Goal: Information Seeking & Learning: Find specific fact

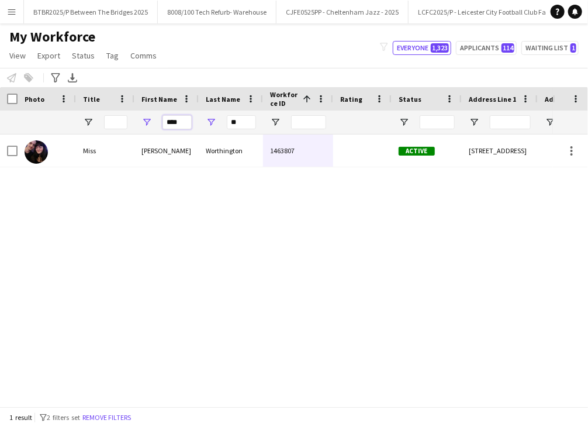
click at [179, 123] on input "****" at bounding box center [177, 122] width 29 height 14
type input "***"
type input "*"
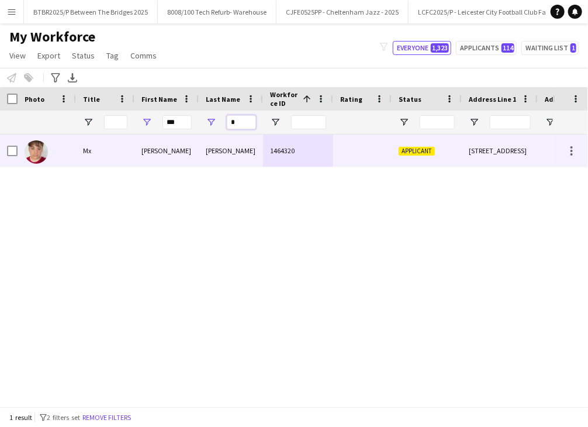
type input "*"
click at [204, 146] on div "[PERSON_NAME]" at bounding box center [231, 151] width 64 height 32
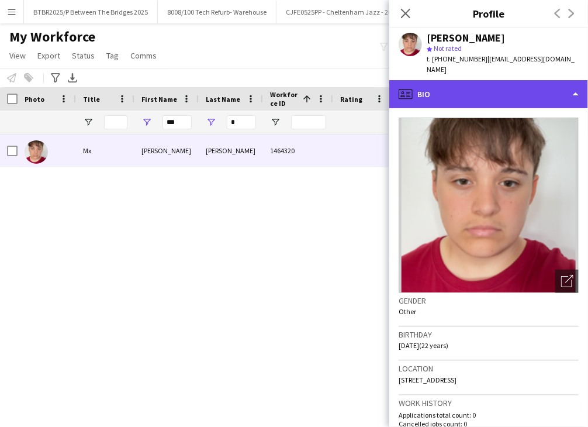
click at [515, 96] on div "profile Bio" at bounding box center [488, 94] width 199 height 28
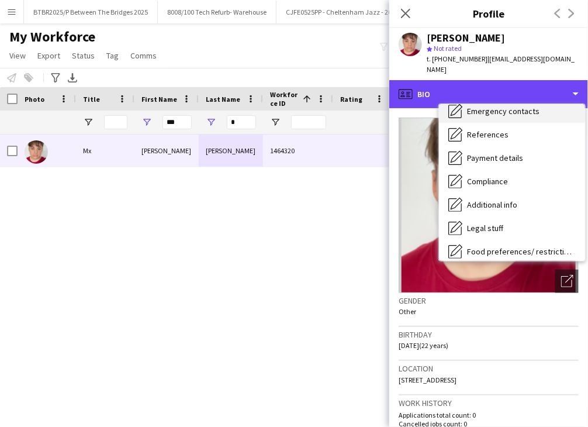
scroll to position [117, 0]
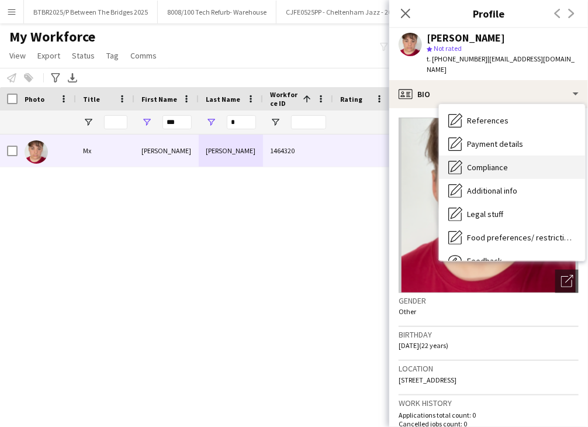
click at [523, 156] on div "Compliance Compliance" at bounding box center [512, 167] width 146 height 23
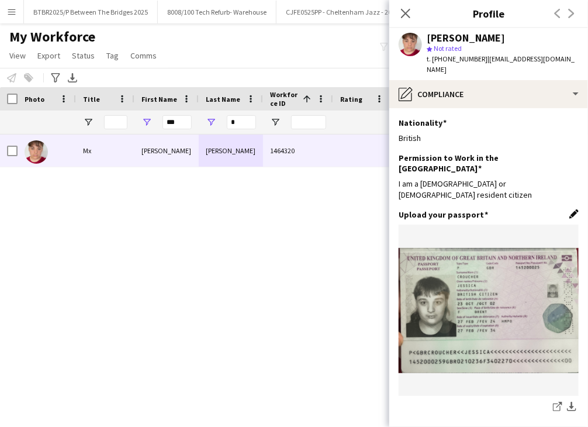
click at [570, 209] on app-icon "Edit this field" at bounding box center [574, 213] width 9 height 9
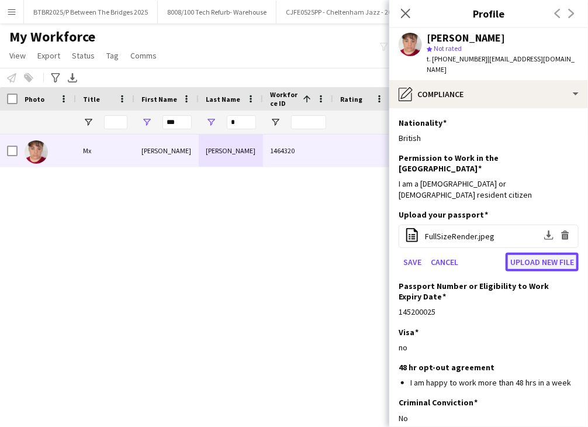
click at [549, 253] on button "Upload new file" at bounding box center [542, 262] width 73 height 19
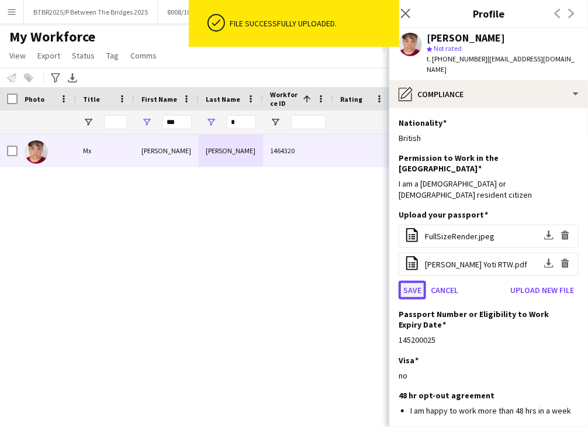
click at [405, 281] on button "Save" at bounding box center [412, 290] width 27 height 19
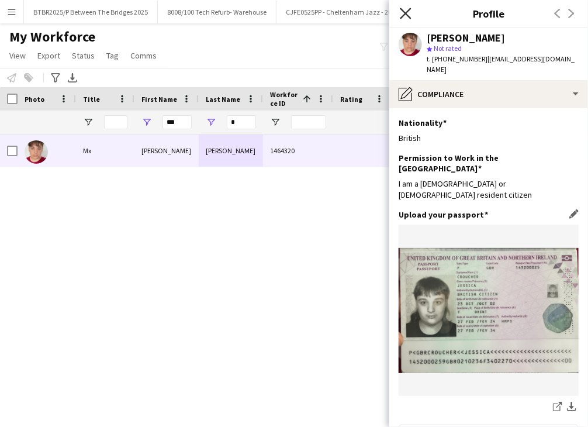
click at [406, 15] on icon "Close pop-in" at bounding box center [405, 13] width 11 height 11
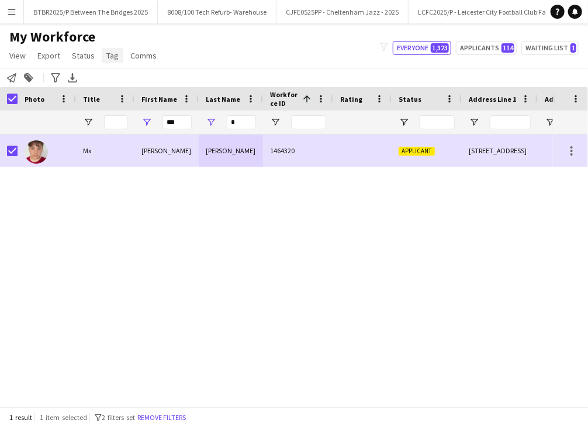
click at [112, 54] on span "Tag" at bounding box center [112, 55] width 12 height 11
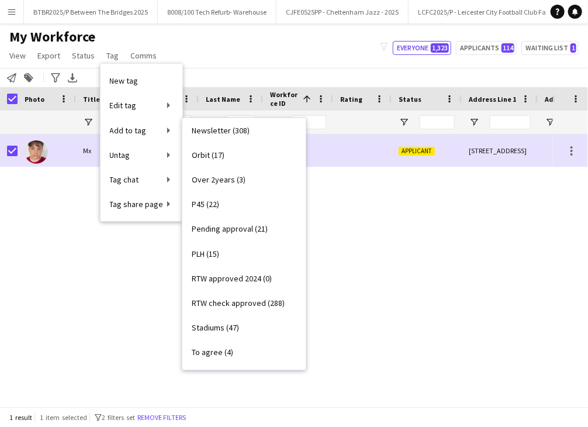
scroll to position [409, 0]
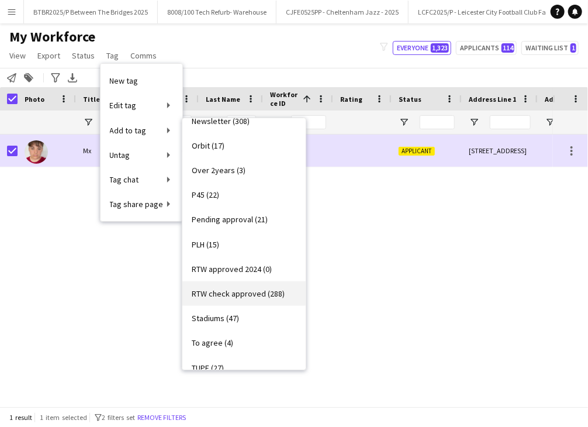
click at [241, 292] on span "RTW check approved (288)" at bounding box center [238, 293] width 93 height 11
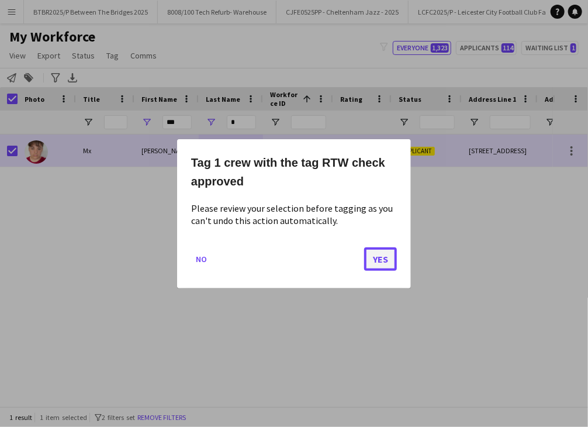
click at [372, 254] on button "Yes" at bounding box center [380, 258] width 33 height 23
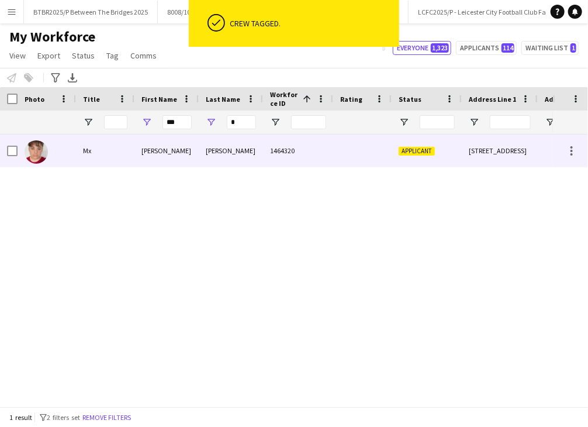
click at [326, 160] on div "1464320" at bounding box center [298, 151] width 70 height 32
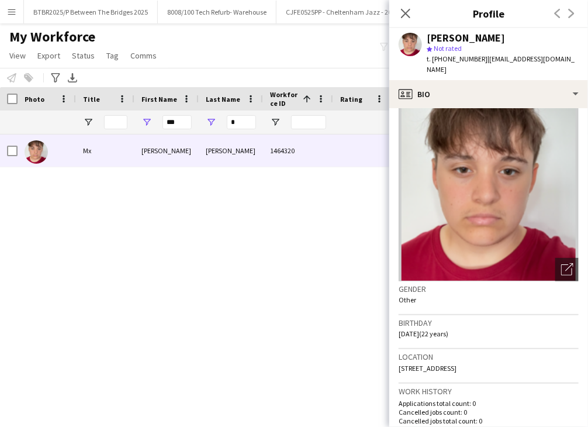
scroll to position [0, 0]
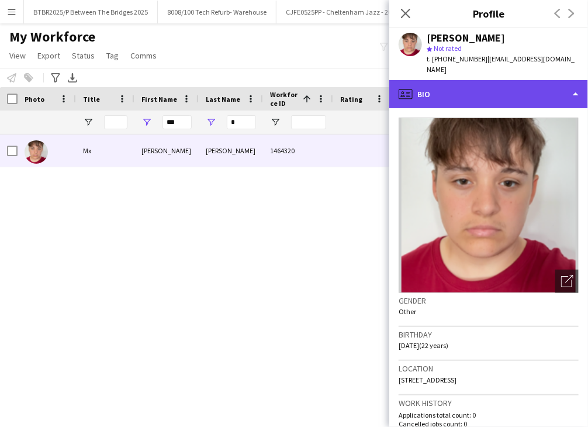
click at [446, 91] on div "profile Bio" at bounding box center [488, 94] width 199 height 28
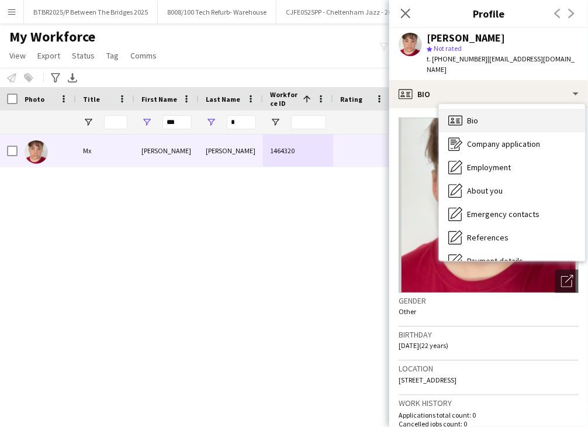
click at [494, 117] on div "Bio Bio" at bounding box center [512, 120] width 146 height 23
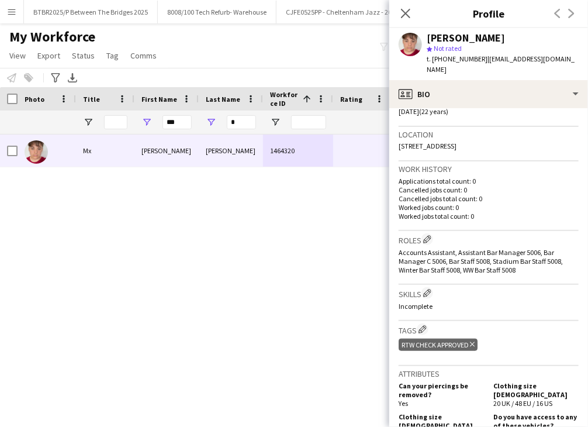
scroll to position [526, 0]
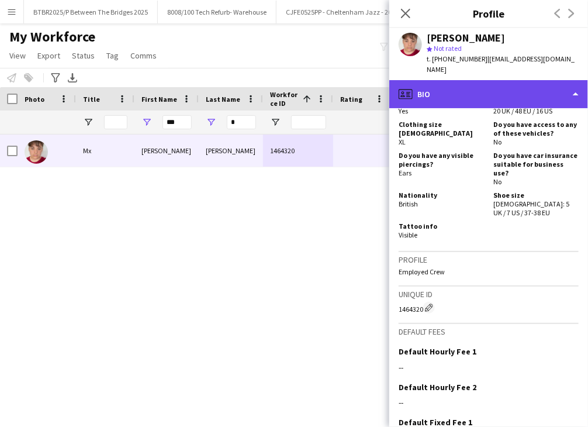
click at [520, 80] on div "profile Bio" at bounding box center [488, 94] width 199 height 28
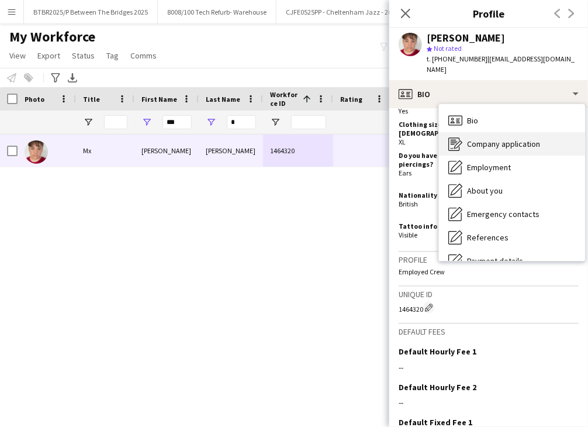
click at [503, 139] on span "Company application" at bounding box center [503, 144] width 73 height 11
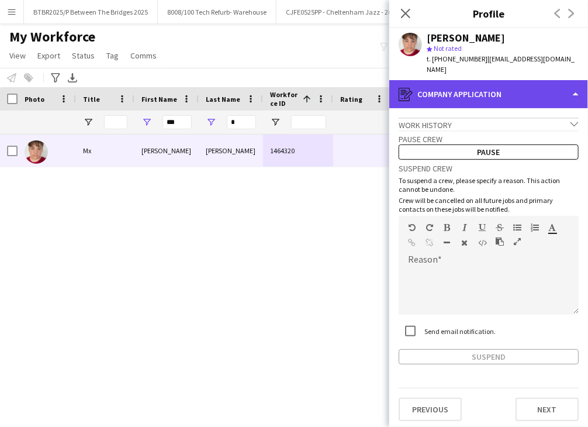
click at [496, 82] on div "register Company application" at bounding box center [488, 94] width 199 height 28
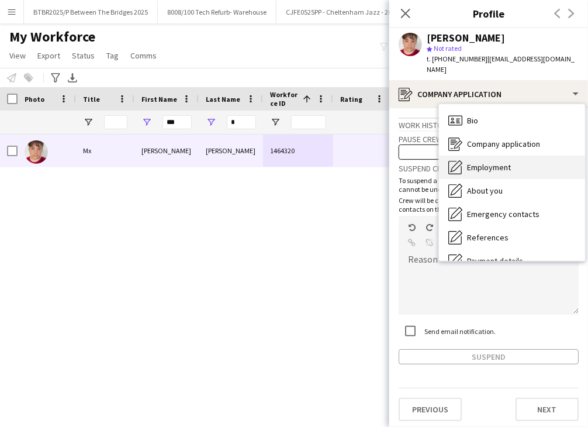
click at [502, 162] on span "Employment" at bounding box center [489, 167] width 44 height 11
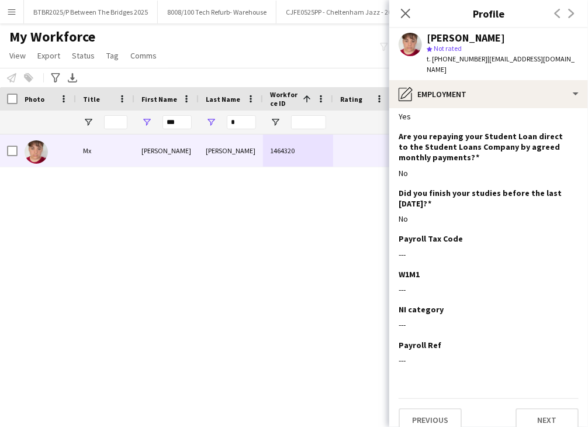
scroll to position [105, 0]
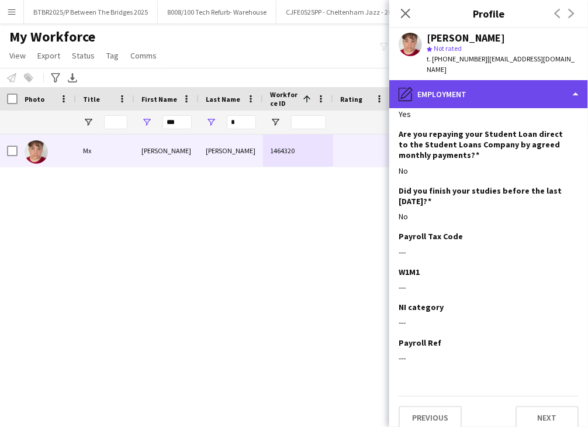
click at [489, 82] on div "pencil4 Employment" at bounding box center [488, 94] width 199 height 28
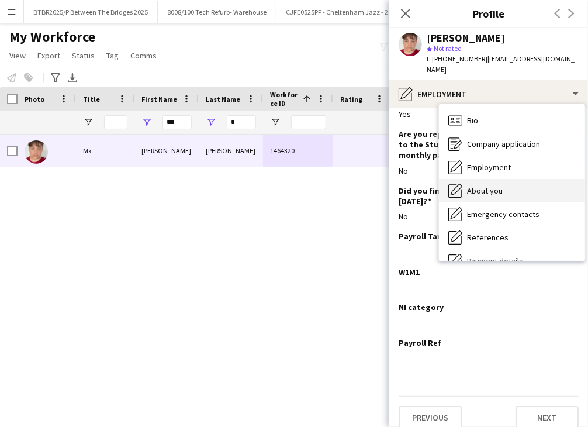
click at [495, 185] on span "About you" at bounding box center [485, 190] width 36 height 11
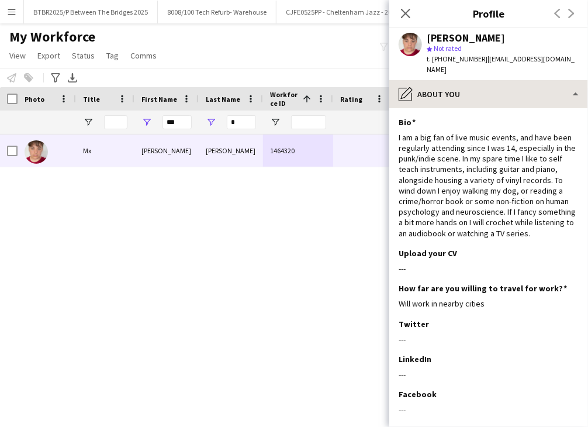
scroll to position [0, 0]
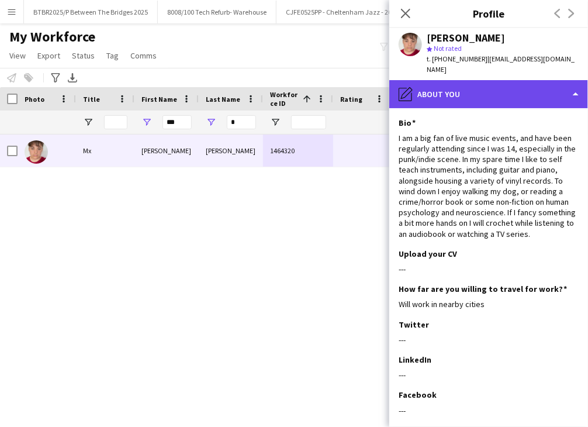
click at [471, 81] on div "pencil4 About you" at bounding box center [488, 94] width 199 height 28
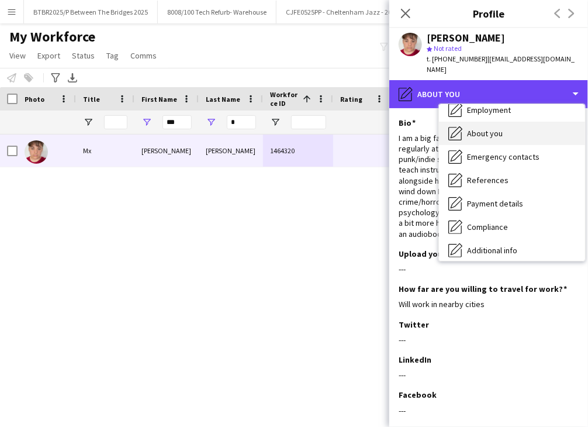
scroll to position [58, 0]
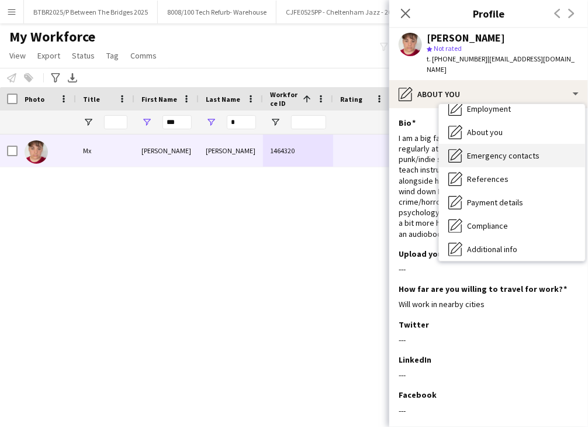
click at [497, 152] on div "Emergency contacts Emergency contacts" at bounding box center [512, 155] width 146 height 23
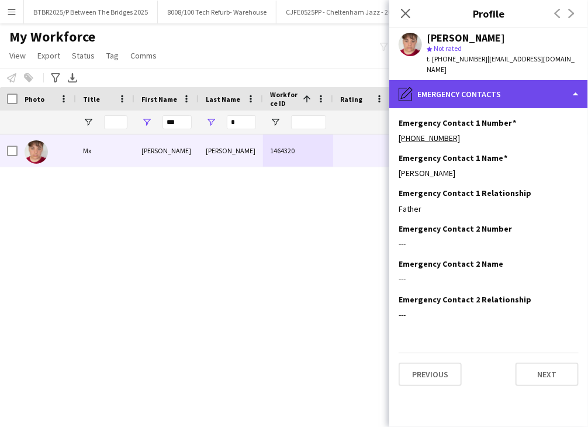
click at [492, 92] on div "pencil4 Emergency contacts" at bounding box center [488, 94] width 199 height 28
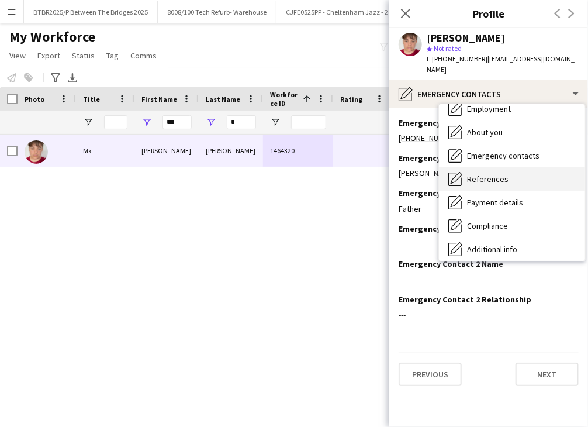
click at [515, 174] on div "References References" at bounding box center [512, 178] width 146 height 23
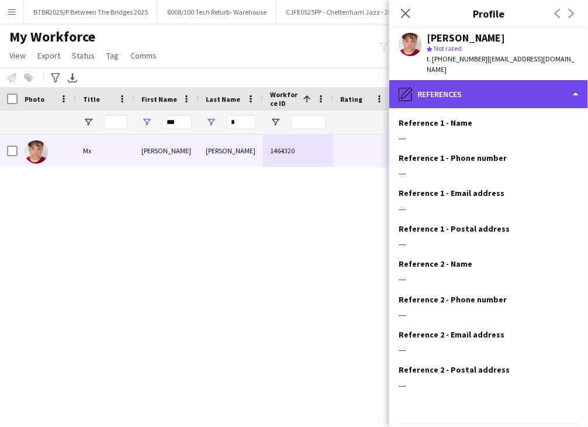
click at [482, 81] on div "pencil4 References" at bounding box center [488, 94] width 199 height 28
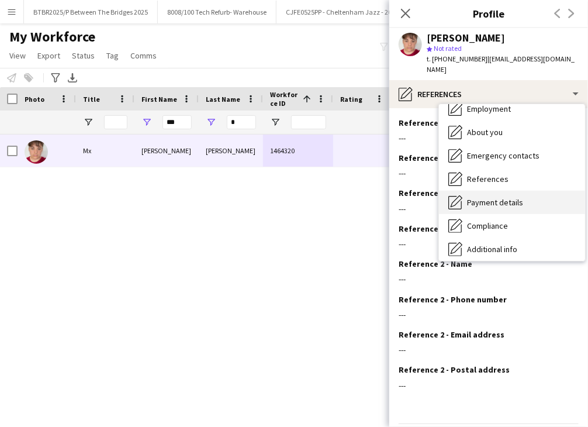
click at [510, 197] on span "Payment details" at bounding box center [495, 202] width 56 height 11
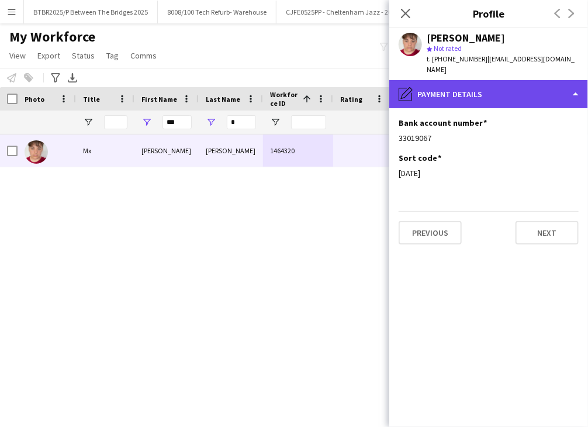
click at [480, 82] on div "pencil4 Payment details" at bounding box center [488, 94] width 199 height 28
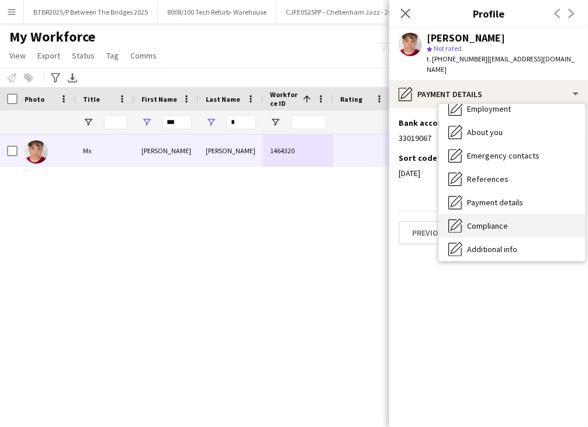
click at [508, 214] on div "Compliance Compliance" at bounding box center [512, 225] width 146 height 23
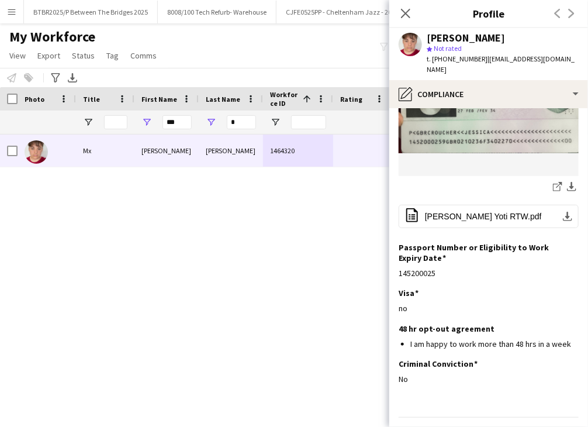
scroll to position [220, 0]
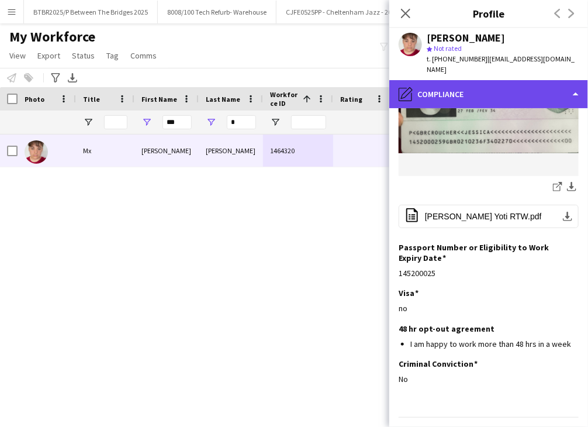
click at [494, 88] on div "pencil4 Compliance" at bounding box center [488, 94] width 199 height 28
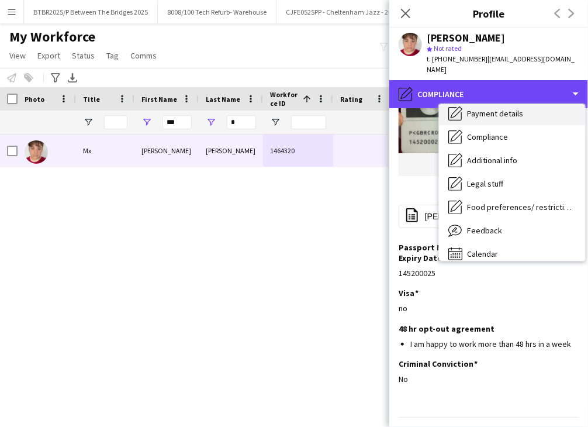
scroll to position [157, 0]
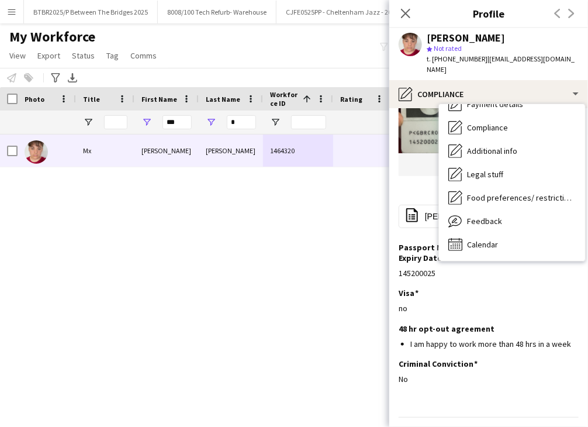
click at [501, 122] on span "Compliance" at bounding box center [487, 127] width 41 height 11
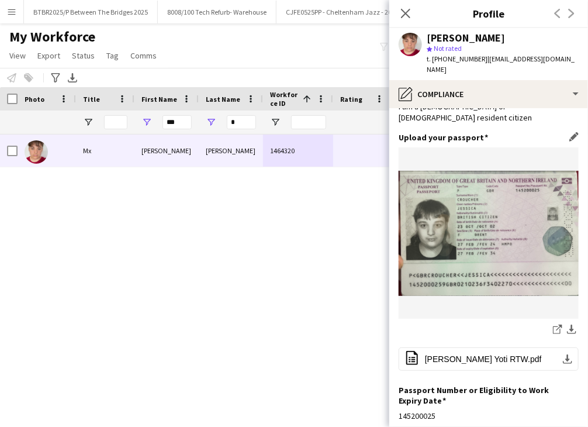
scroll to position [220, 0]
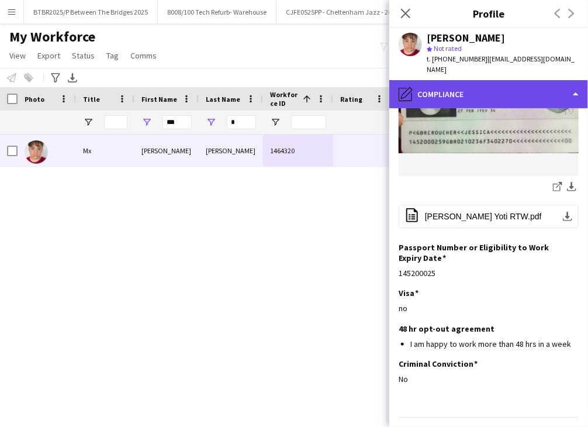
click at [478, 80] on div "pencil4 Compliance" at bounding box center [488, 94] width 199 height 28
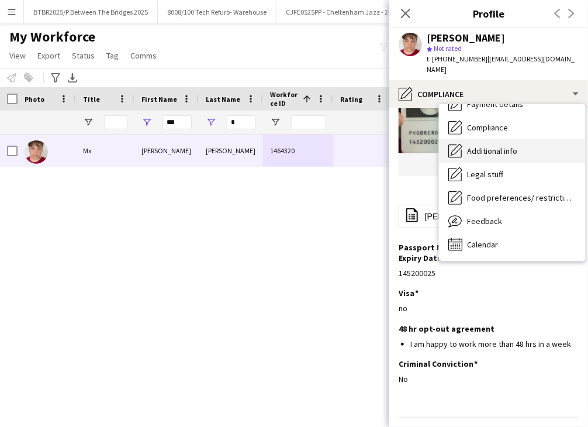
click at [498, 148] on div "Additional info Additional info" at bounding box center [512, 150] width 146 height 23
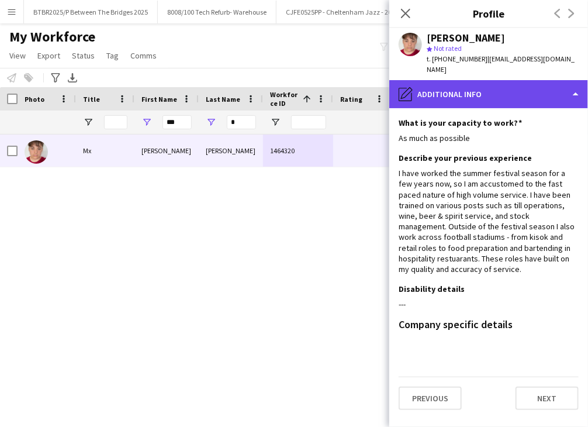
click at [464, 85] on div "pencil4 Additional info" at bounding box center [488, 94] width 199 height 28
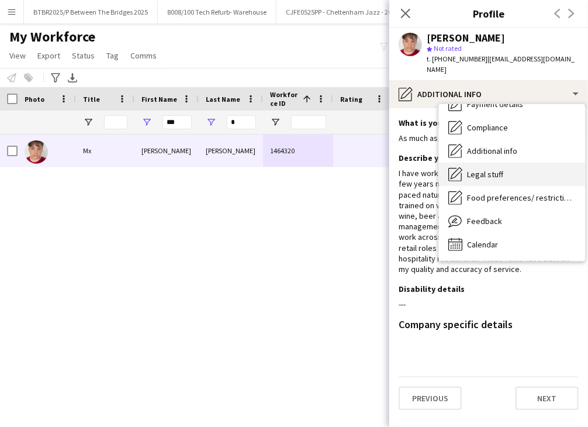
click at [496, 169] on span "Legal stuff" at bounding box center [485, 174] width 36 height 11
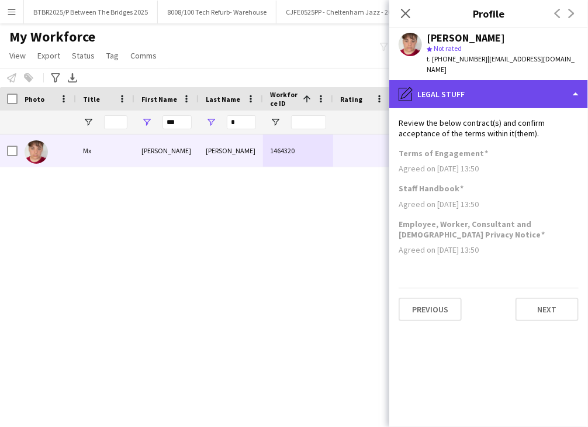
click at [478, 80] on div "pencil4 Legal stuff" at bounding box center [488, 94] width 199 height 28
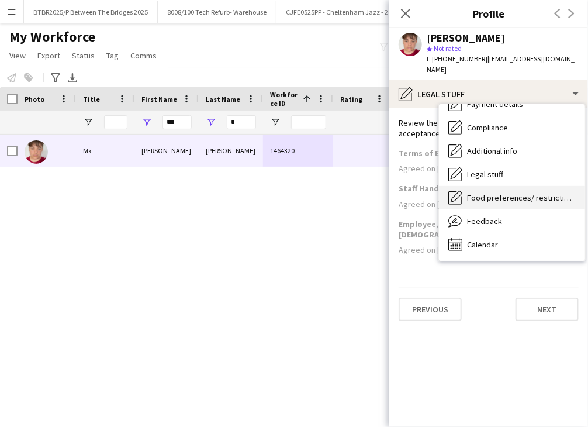
click at [504, 192] on span "Food preferences/ restrictions" at bounding box center [521, 197] width 109 height 11
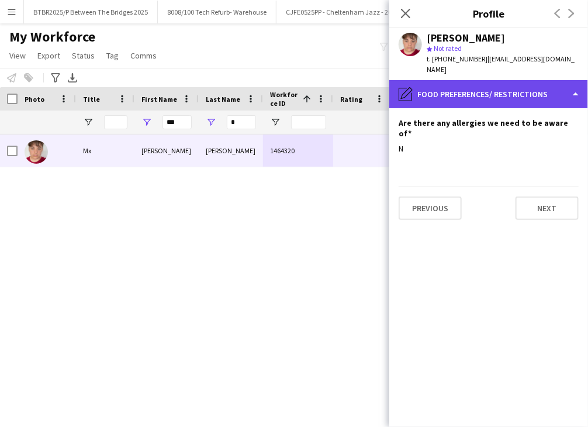
click at [478, 81] on div "pencil4 Food preferences/ restrictions" at bounding box center [488, 94] width 199 height 28
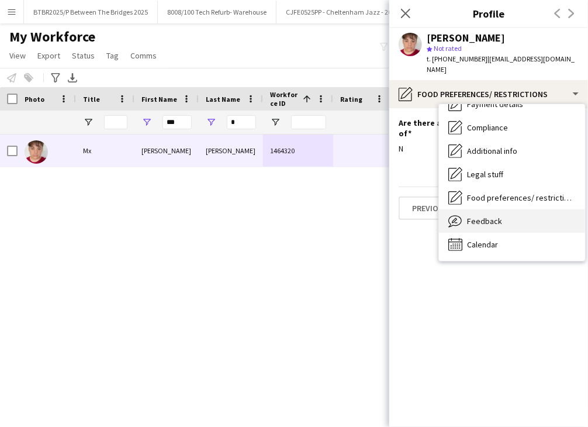
click at [494, 216] on span "Feedback" at bounding box center [484, 221] width 35 height 11
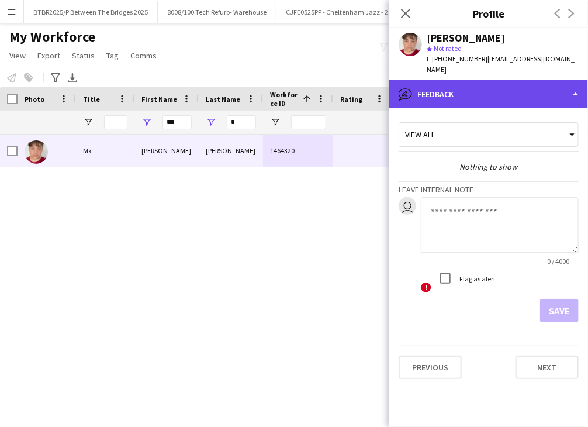
click at [473, 91] on div "bubble-pencil Feedback" at bounding box center [488, 94] width 199 height 28
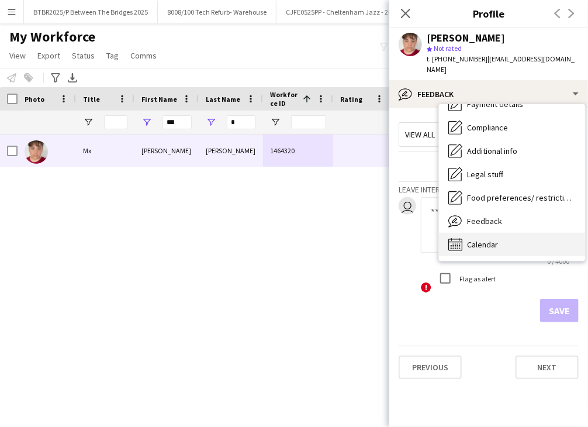
click at [491, 233] on div "Calendar Calendar" at bounding box center [512, 244] width 146 height 23
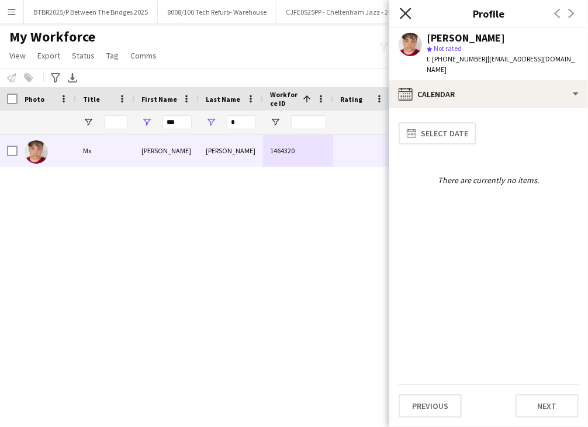
click at [409, 12] on icon "Close pop-in" at bounding box center [405, 13] width 11 height 11
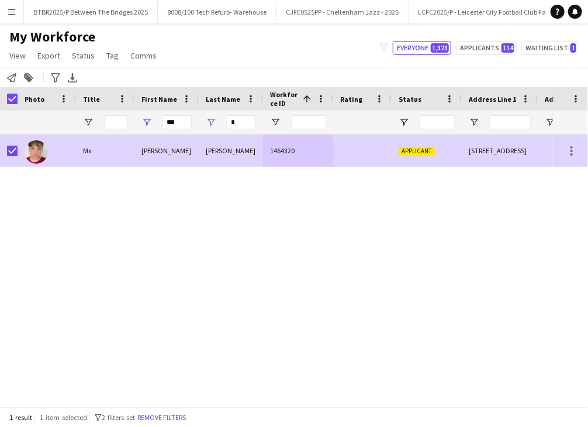
click at [189, 153] on div "[PERSON_NAME]" at bounding box center [167, 151] width 64 height 32
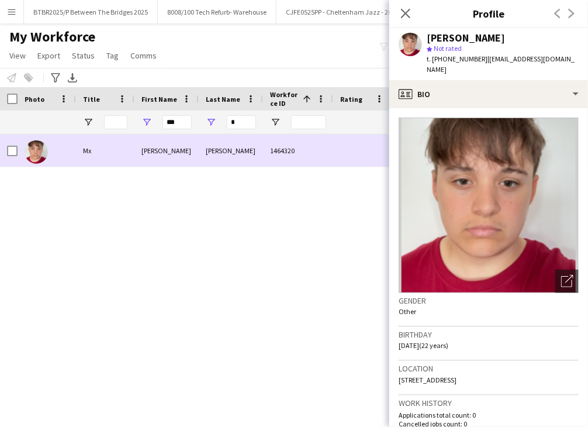
click at [204, 157] on div "[PERSON_NAME]" at bounding box center [231, 151] width 64 height 32
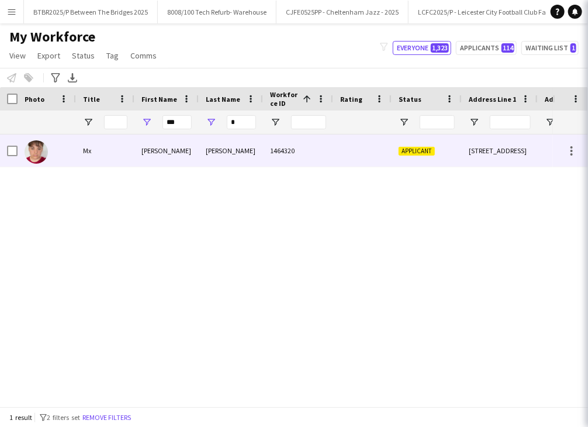
click at [204, 157] on div "[PERSON_NAME]" at bounding box center [231, 151] width 64 height 32
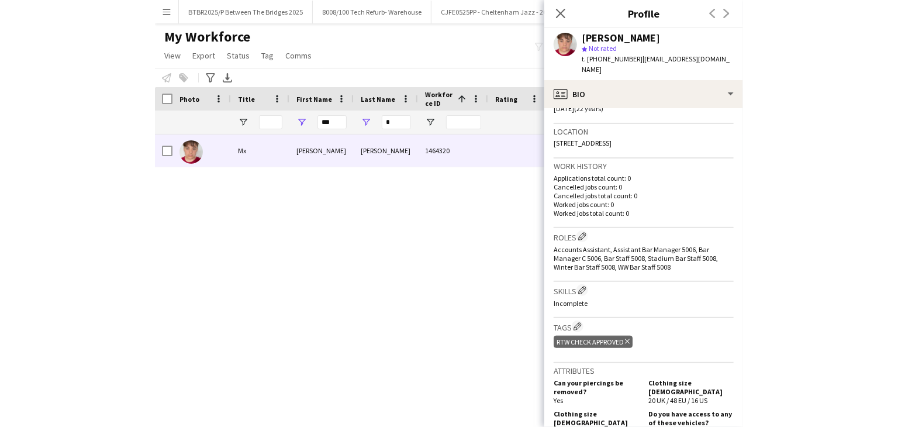
scroll to position [234, 0]
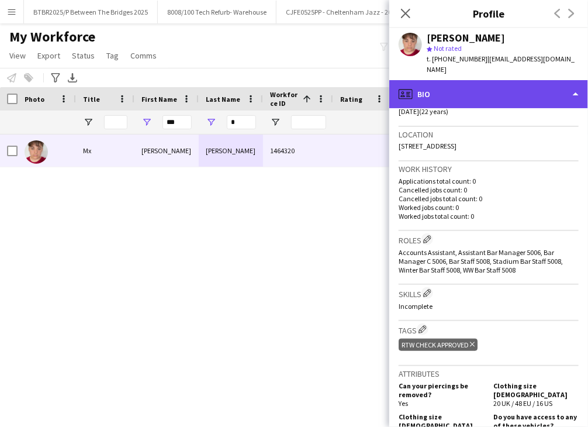
click at [463, 89] on div "profile Bio" at bounding box center [488, 94] width 199 height 28
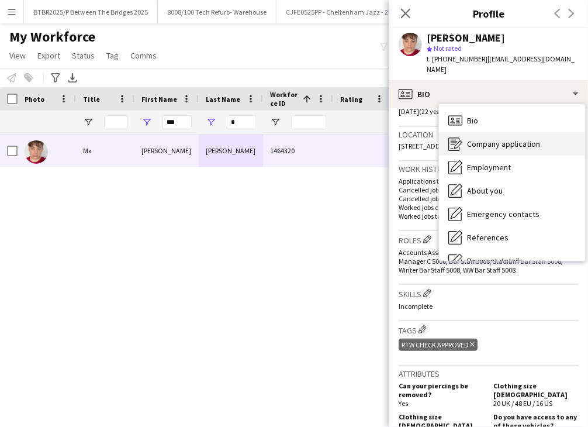
click at [477, 139] on span "Company application" at bounding box center [503, 144] width 73 height 11
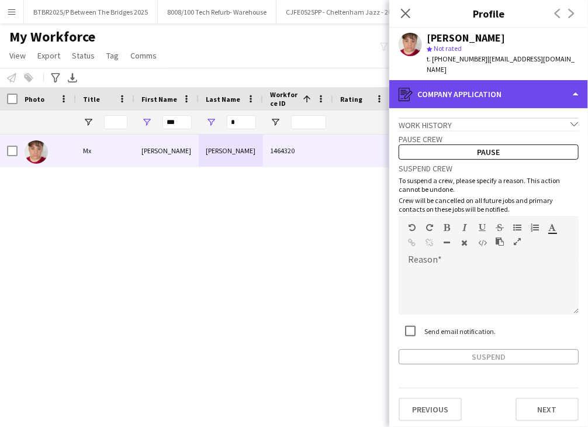
click at [484, 87] on div "register Company application" at bounding box center [488, 94] width 199 height 28
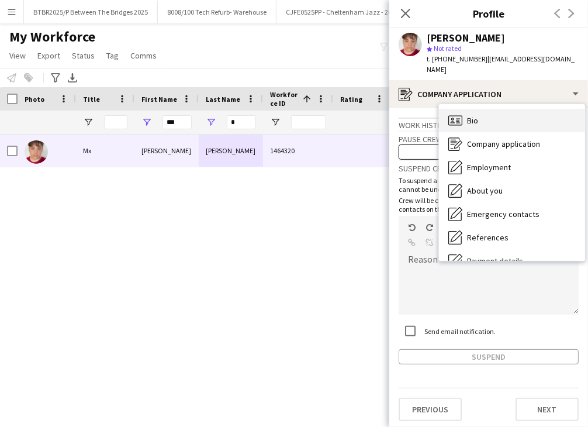
click at [492, 109] on div "Bio Bio" at bounding box center [512, 120] width 146 height 23
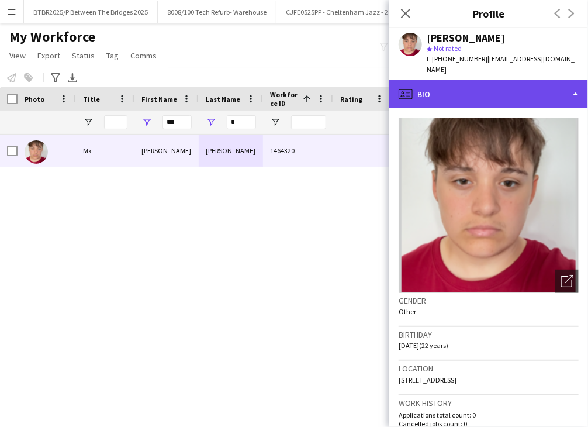
click at [492, 85] on div "profile Bio" at bounding box center [488, 94] width 199 height 28
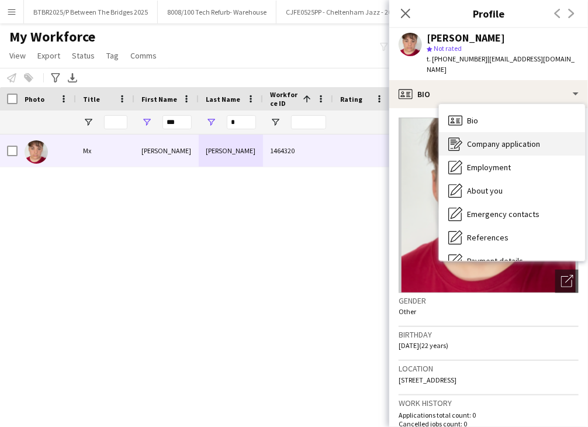
click at [504, 139] on span "Company application" at bounding box center [503, 144] width 73 height 11
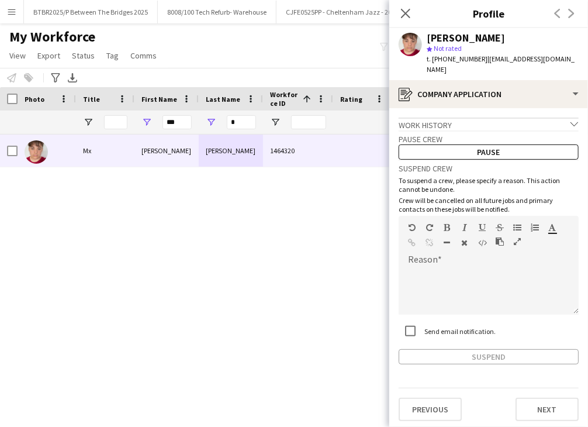
click at [250, 256] on div "Mx [PERSON_NAME] 1464320 Applicant [STREET_ADDRESS]" at bounding box center [276, 266] width 553 height 263
click at [415, 13] on div "Close pop-in" at bounding box center [405, 13] width 33 height 27
click at [406, 11] on icon "Close pop-in" at bounding box center [405, 13] width 11 height 11
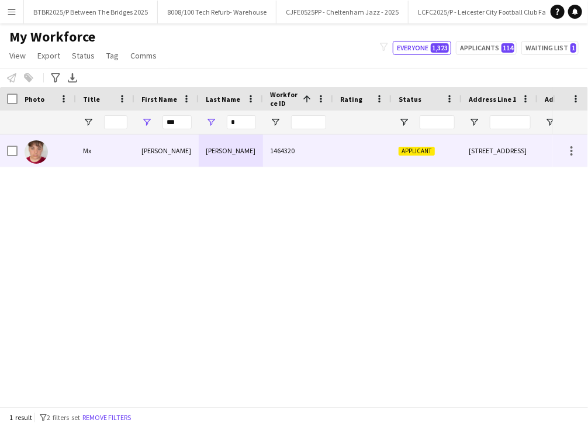
click at [395, 155] on div "Applicant" at bounding box center [427, 151] width 70 height 32
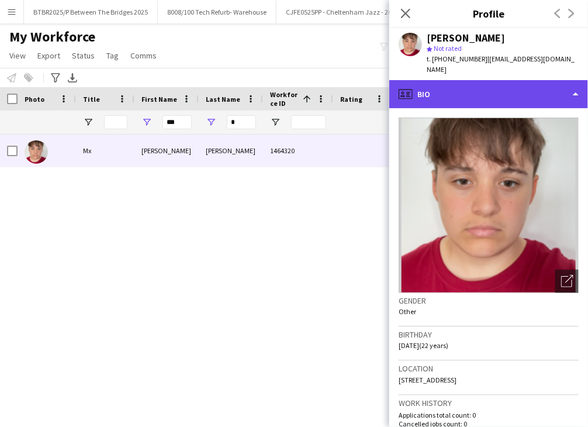
click at [462, 81] on div "profile Bio" at bounding box center [488, 94] width 199 height 28
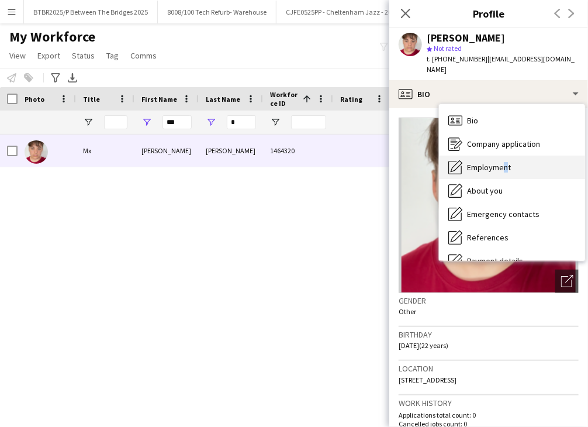
click at [502, 162] on div "Employment Employment" at bounding box center [512, 167] width 146 height 23
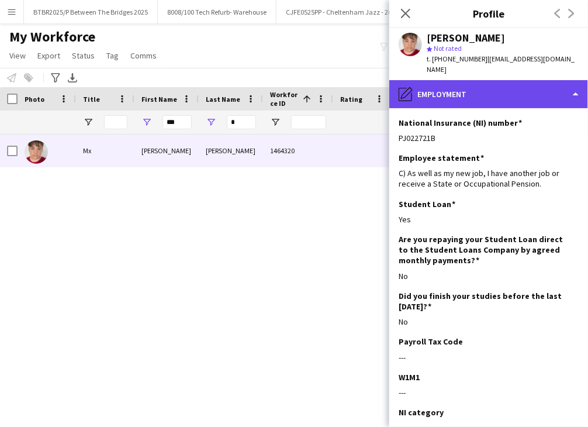
click at [468, 88] on div "pencil4 Employment" at bounding box center [488, 94] width 199 height 28
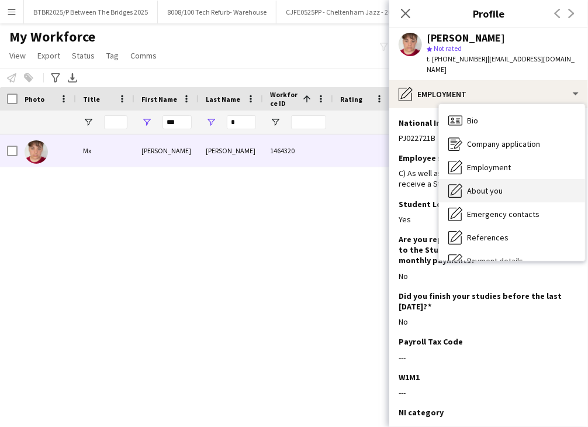
click at [491, 179] on div "About you About you" at bounding box center [512, 190] width 146 height 23
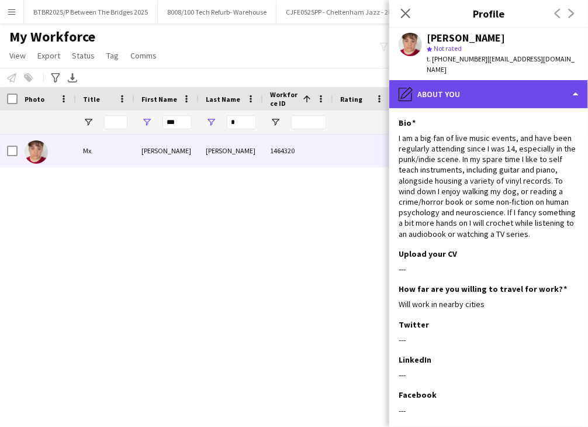
click at [478, 82] on div "pencil4 About you" at bounding box center [488, 94] width 199 height 28
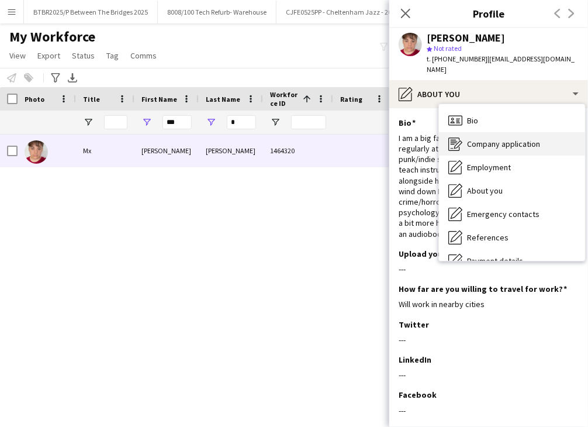
click at [495, 139] on span "Company application" at bounding box center [503, 144] width 73 height 11
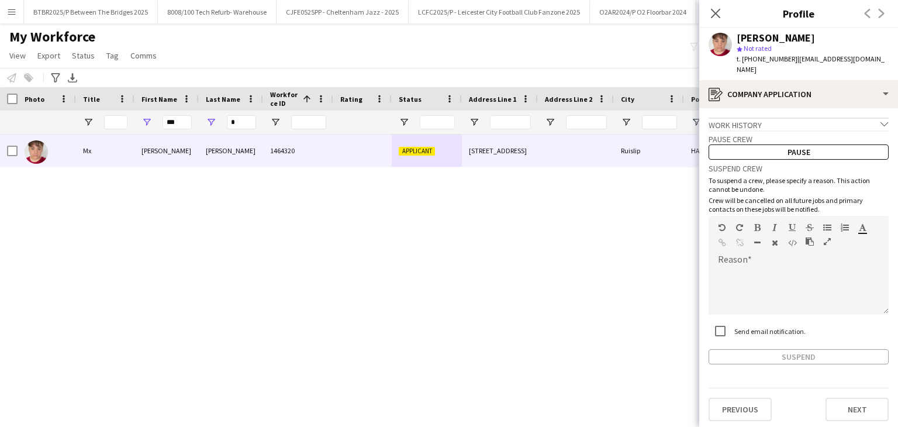
click at [588, 118] on div "Work history chevron-down" at bounding box center [799, 124] width 180 height 13
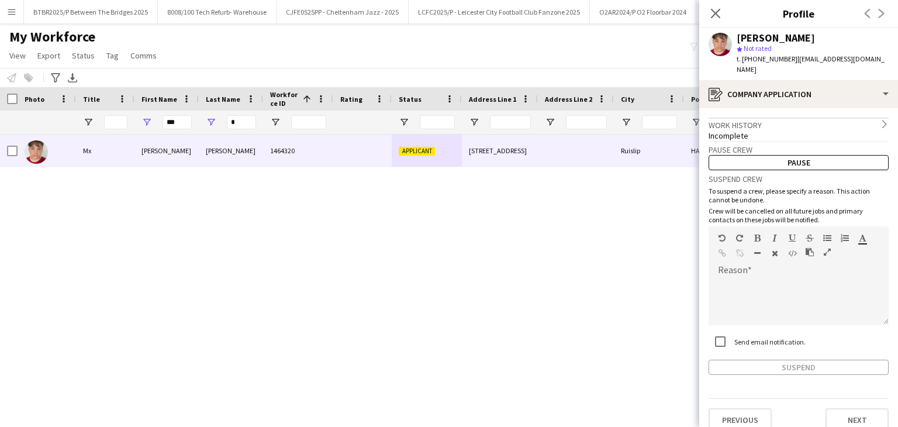
click at [588, 118] on div "Work history chevron-right" at bounding box center [799, 124] width 180 height 13
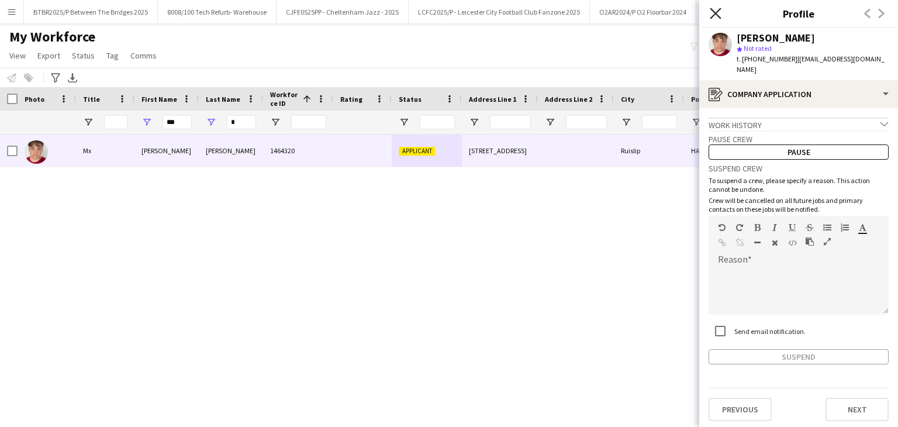
click at [588, 9] on icon "Close pop-in" at bounding box center [715, 13] width 11 height 11
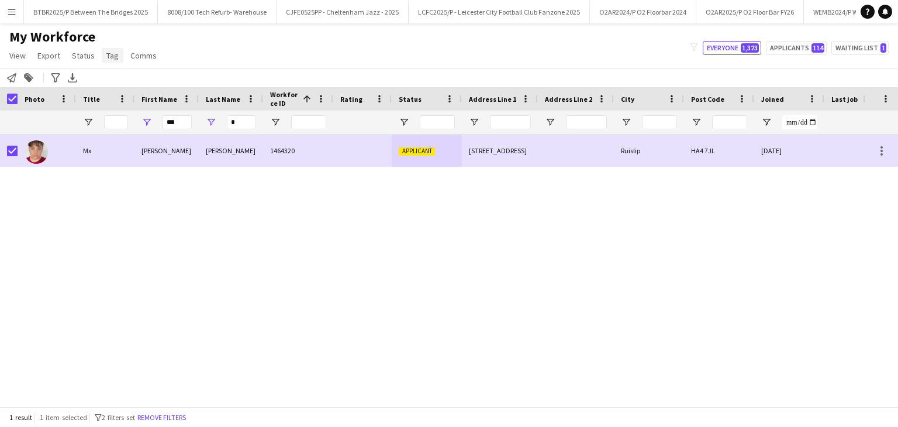
click at [114, 59] on span "Tag" at bounding box center [112, 55] width 12 height 11
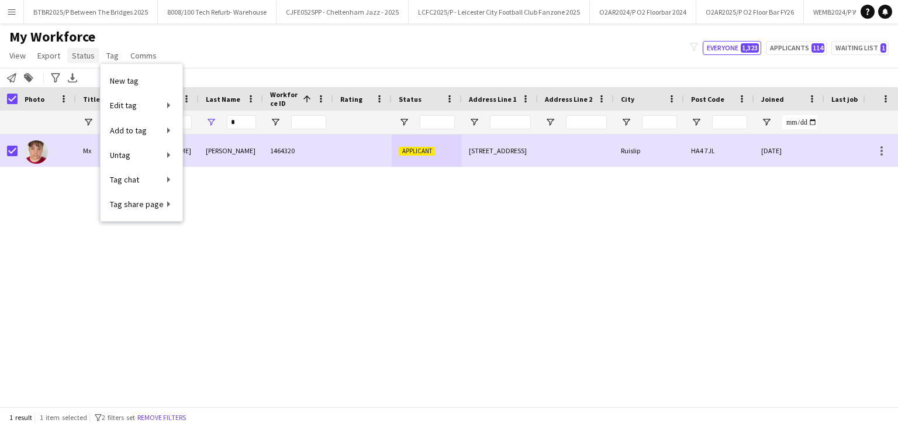
click at [88, 57] on span "Status" at bounding box center [83, 55] width 23 height 11
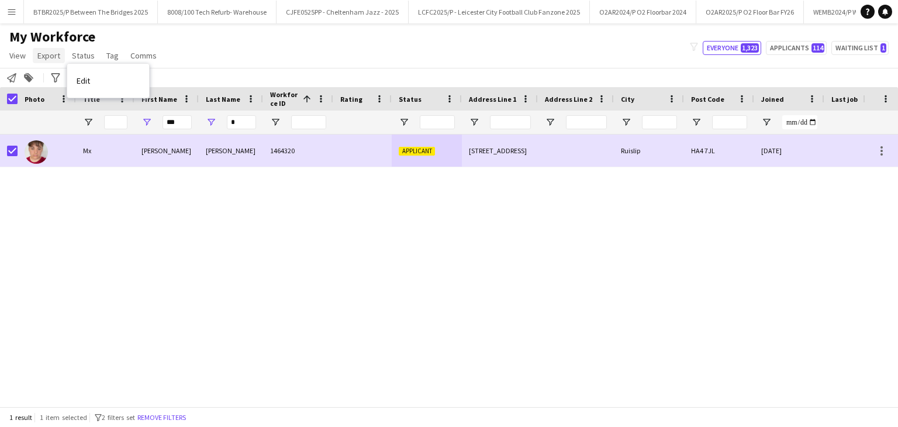
click at [58, 60] on span "Export" at bounding box center [48, 55] width 23 height 11
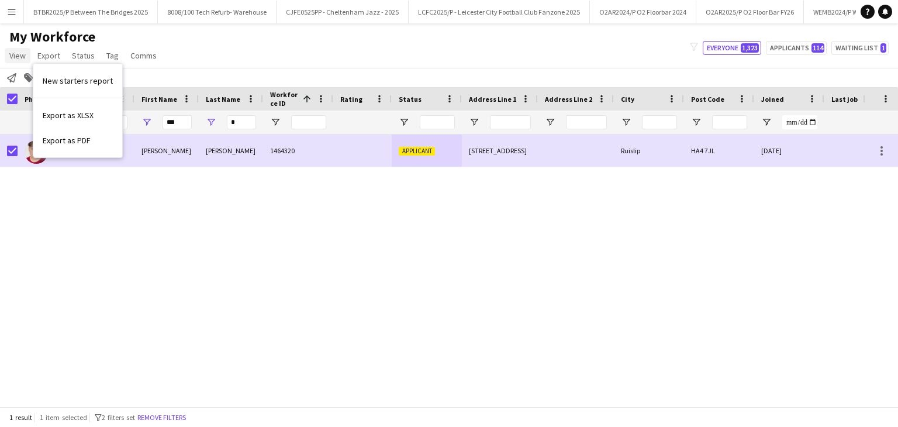
click at [23, 60] on span "View" at bounding box center [17, 55] width 16 height 11
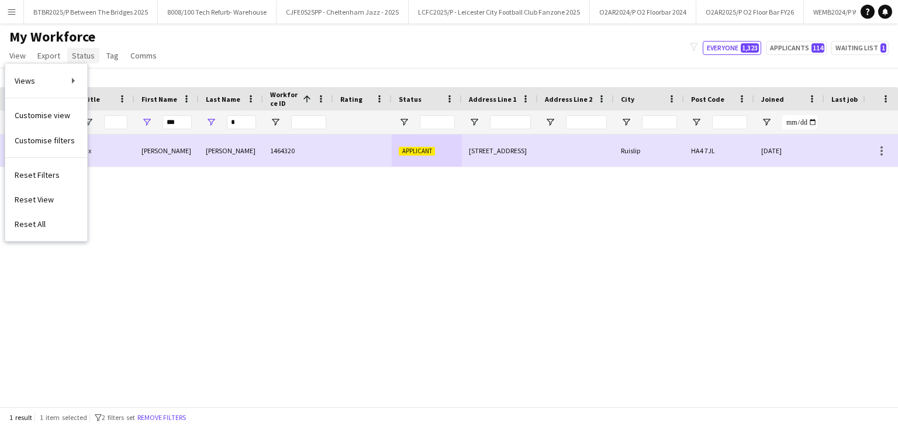
click at [87, 57] on span "Status" at bounding box center [83, 55] width 23 height 11
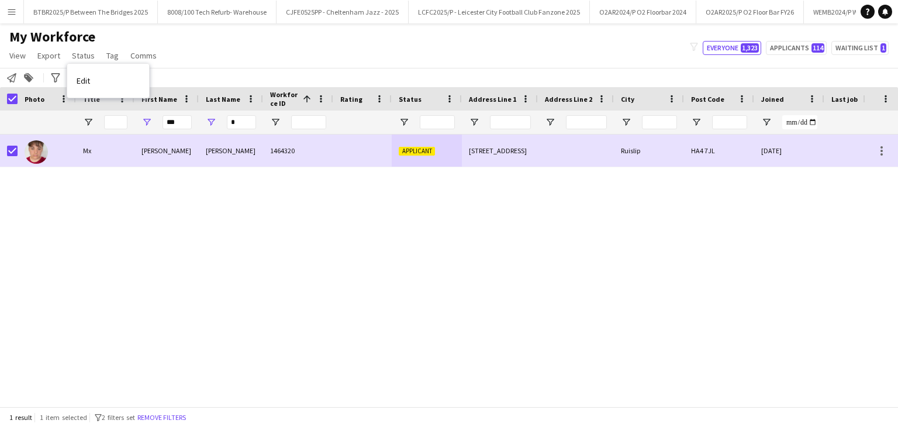
click at [149, 239] on div "Mx [PERSON_NAME] 1464320 Applicant [STREET_ADDRESS] 7JL [DATE] 0 [EMAIL_ADDRESS…" at bounding box center [431, 266] width 863 height 263
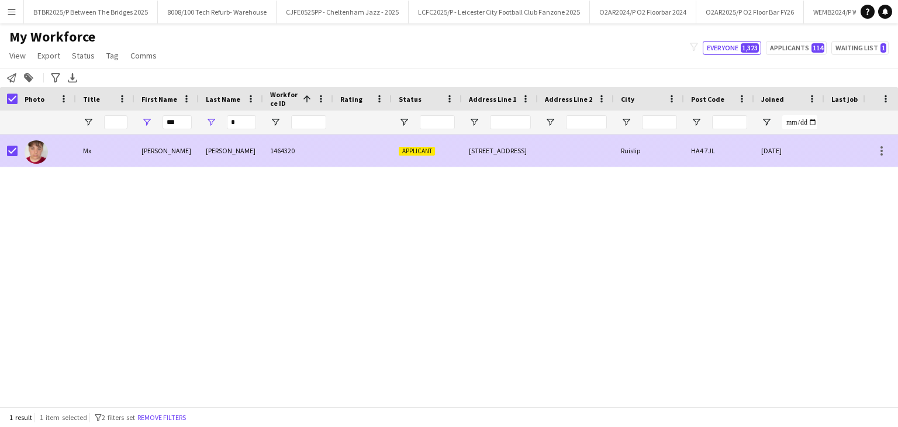
click at [330, 153] on div "1464320" at bounding box center [298, 151] width 70 height 32
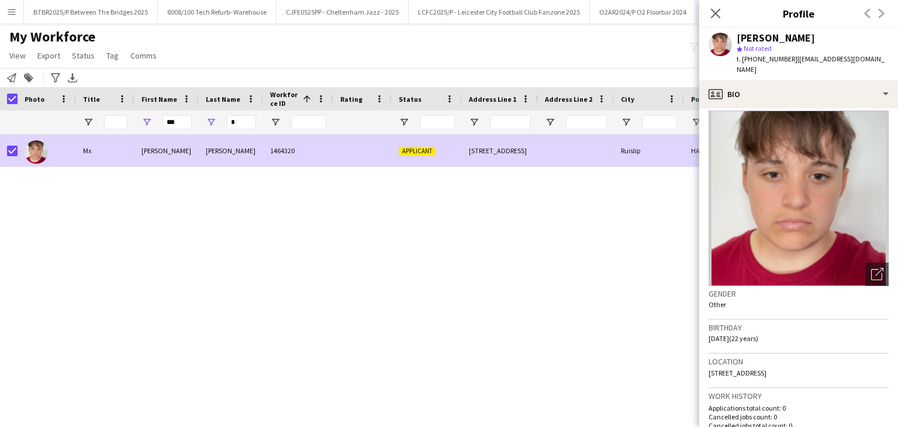
scroll to position [0, 0]
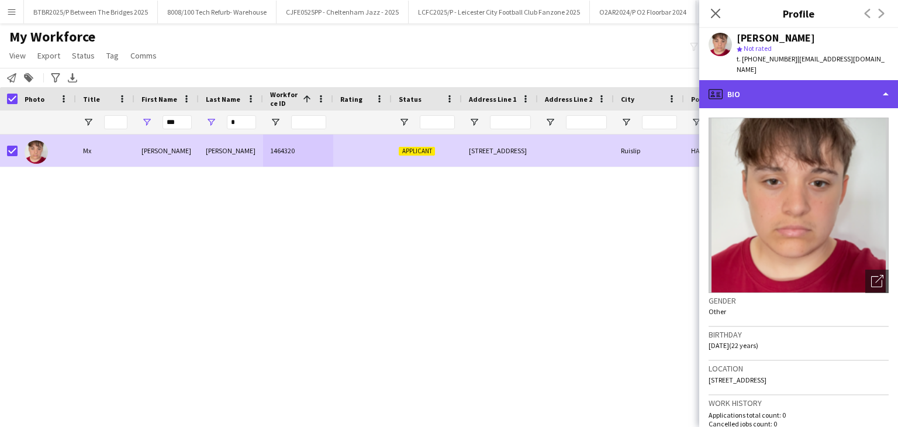
click at [588, 88] on div "profile Bio" at bounding box center [798, 94] width 199 height 28
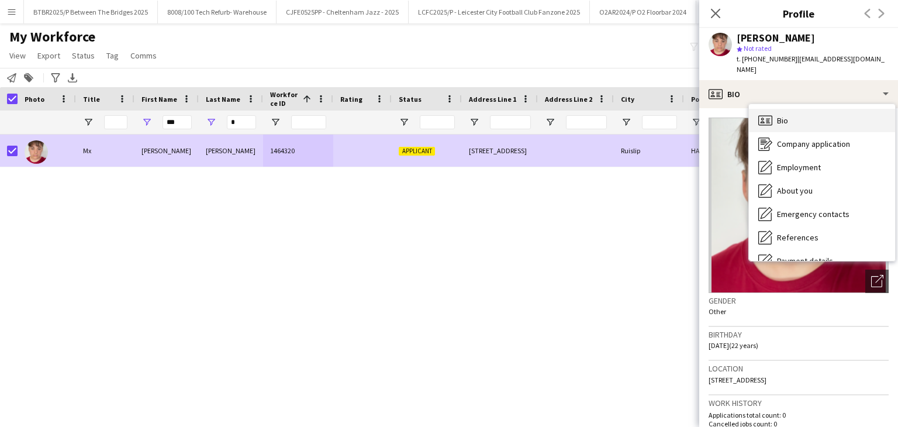
click at [588, 109] on div "Bio Bio" at bounding box center [822, 120] width 146 height 23
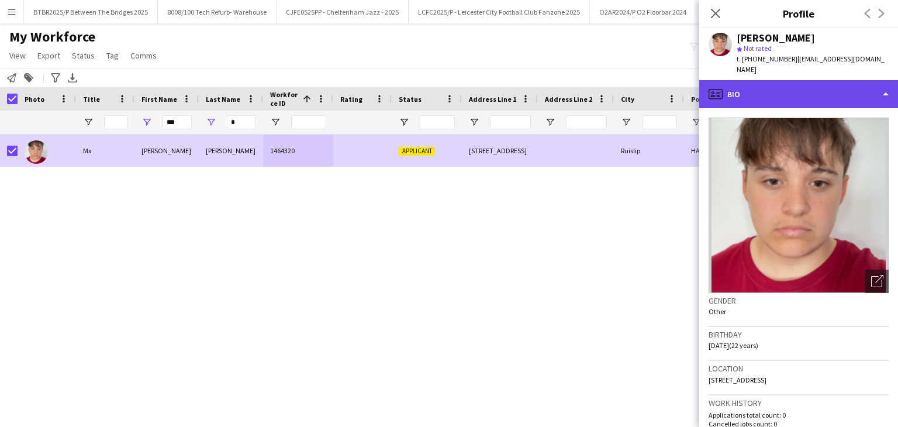
click at [588, 80] on div "profile Bio" at bounding box center [798, 94] width 199 height 28
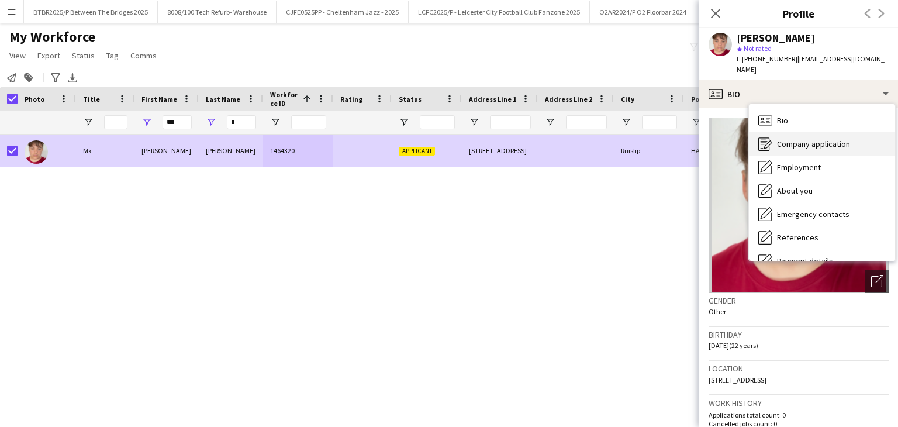
click at [588, 139] on span "Company application" at bounding box center [813, 144] width 73 height 11
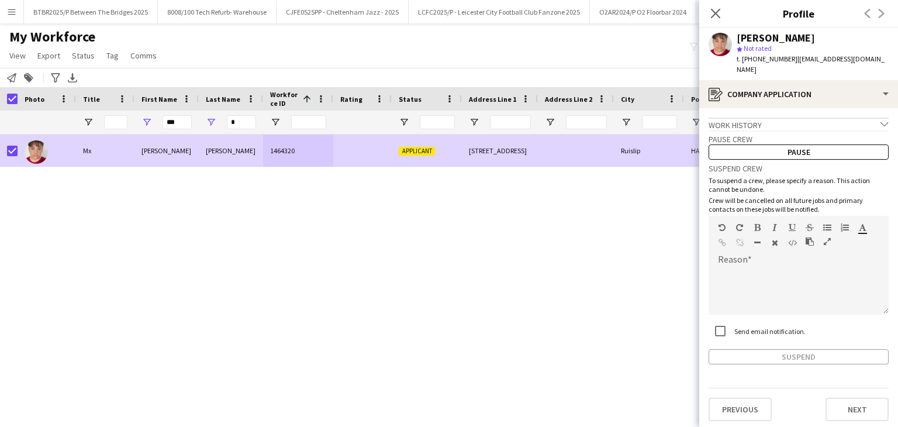
click at [429, 253] on div "Mx [PERSON_NAME] 1464320 Applicant [STREET_ADDRESS] 7JL [DATE] 0 [EMAIL_ADDRESS…" at bounding box center [431, 266] width 863 height 263
click at [588, 13] on icon "Close pop-in" at bounding box center [715, 13] width 11 height 11
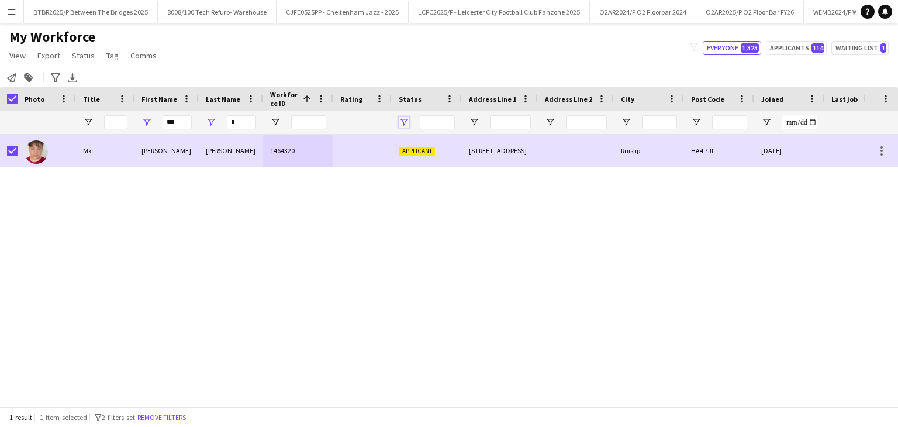
click at [399, 125] on span "Open Filter Menu" at bounding box center [404, 122] width 11 height 11
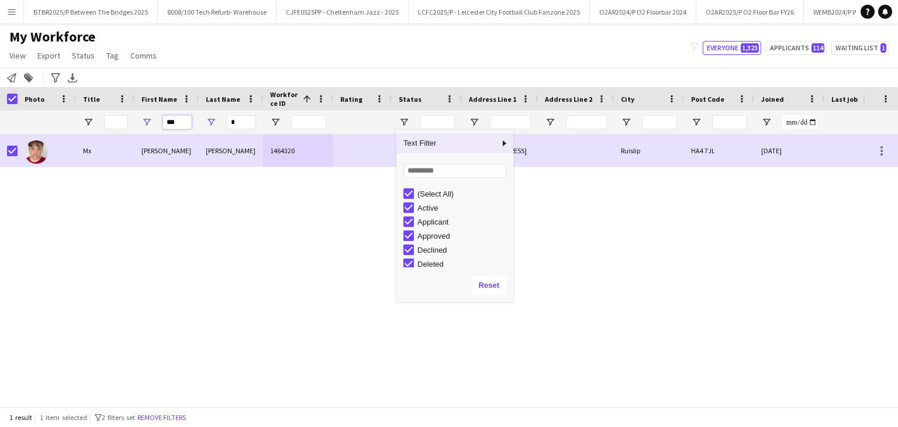
click at [182, 116] on input "***" at bounding box center [177, 122] width 29 height 14
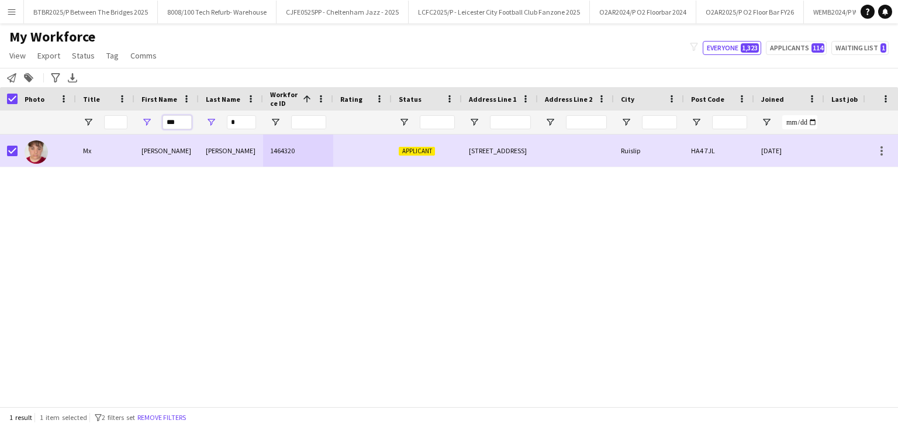
click at [182, 119] on input "***" at bounding box center [177, 122] width 29 height 14
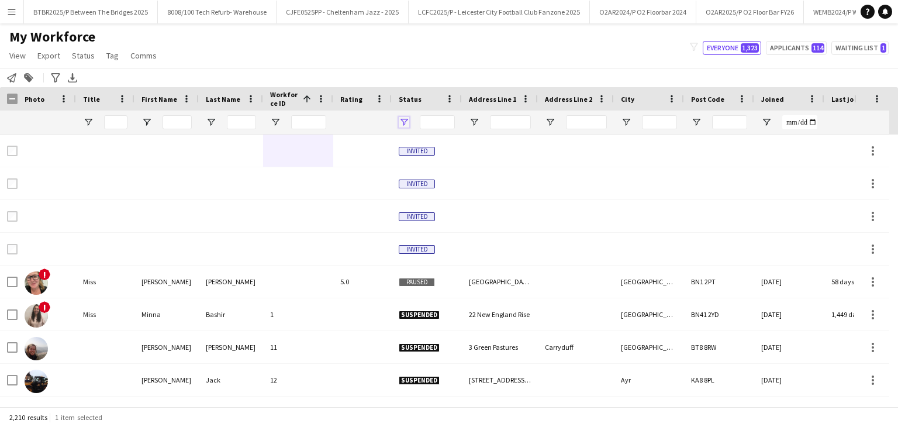
click at [404, 120] on span "Open Filter Menu" at bounding box center [404, 122] width 11 height 11
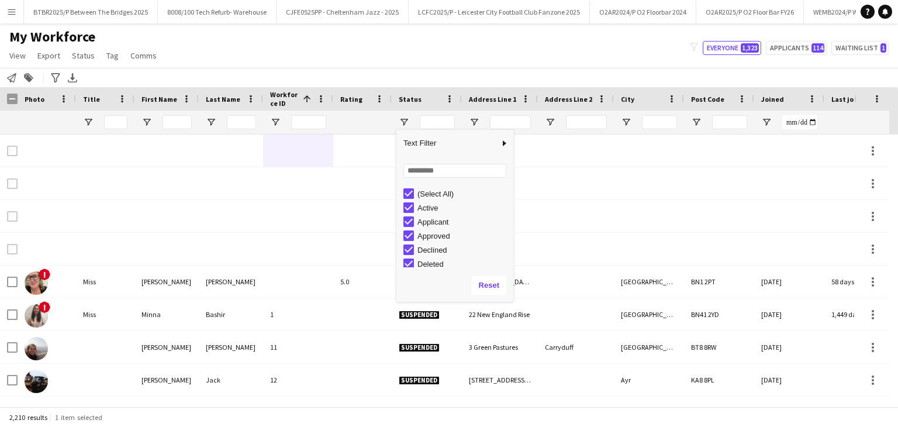
click at [435, 191] on div "(Select All)" at bounding box center [464, 193] width 92 height 9
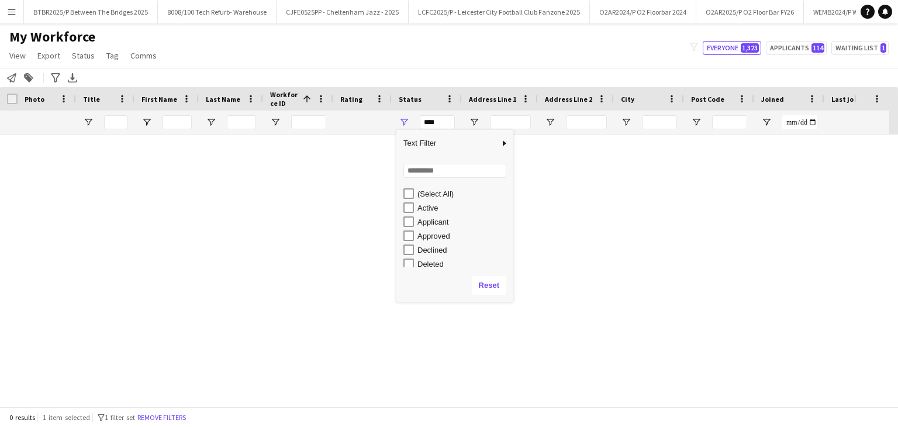
click at [435, 206] on div "Active" at bounding box center [464, 208] width 92 height 9
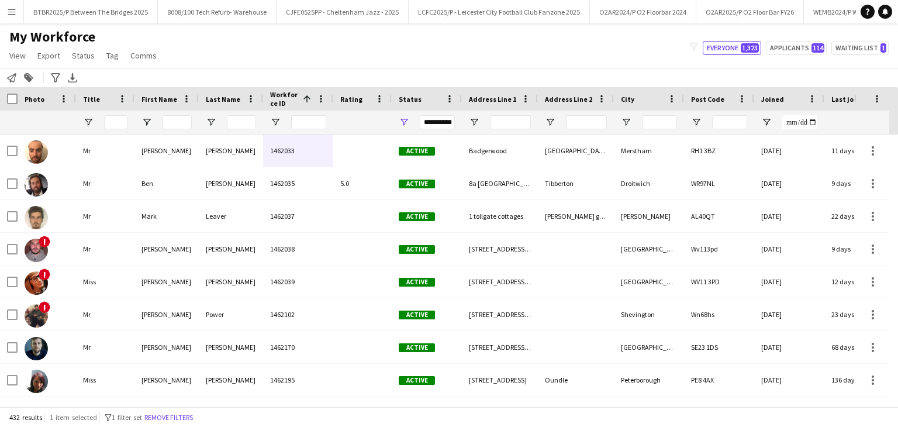
click at [400, 65] on div "My Workforce View Views Default view Details New Starters New starters report N…" at bounding box center [449, 48] width 898 height 40
click at [405, 113] on div "**********" at bounding box center [427, 122] width 70 height 23
click at [406, 120] on span "Open Filter Menu" at bounding box center [404, 122] width 11 height 11
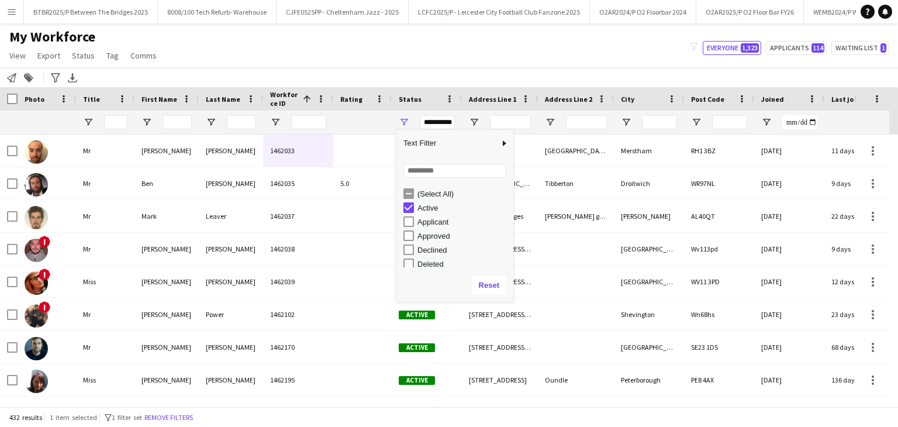
click at [430, 206] on div "Active" at bounding box center [464, 208] width 92 height 9
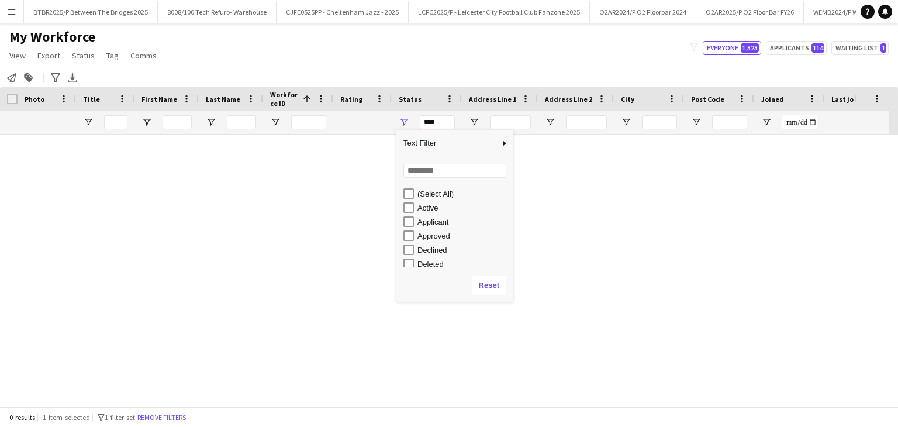
click at [437, 237] on div "Approved" at bounding box center [464, 236] width 92 height 9
type input "**********"
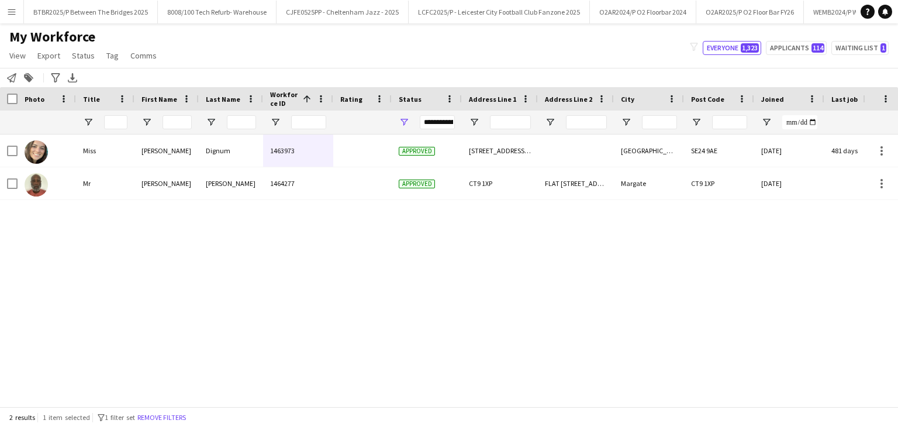
click at [456, 60] on div "My Workforce View Views Default view Details New Starters New starters report N…" at bounding box center [449, 48] width 898 height 40
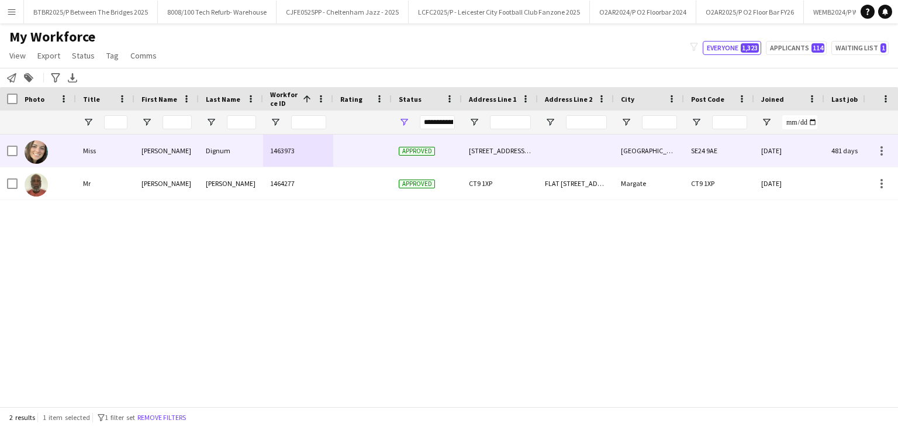
click at [366, 160] on div at bounding box center [362, 151] width 58 height 32
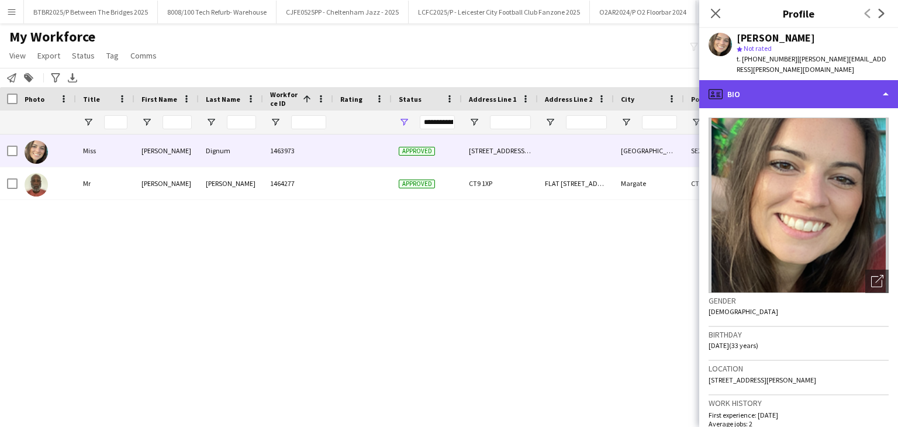
click at [588, 82] on div "profile Bio" at bounding box center [798, 94] width 199 height 28
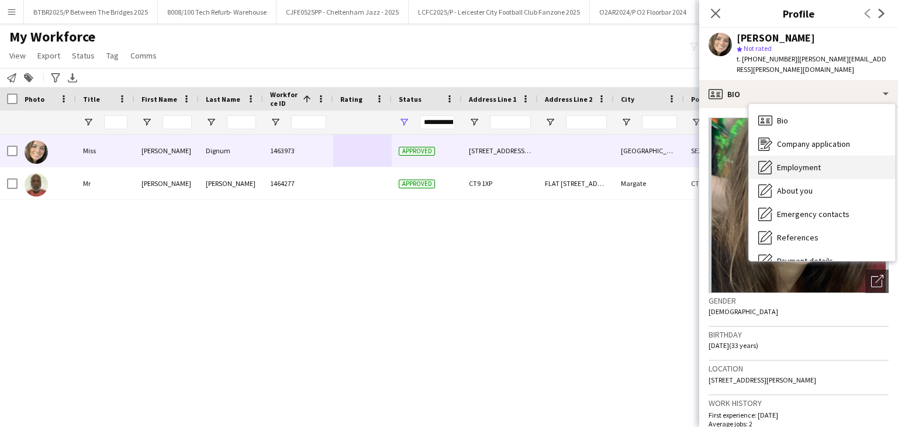
click at [588, 162] on span "Employment" at bounding box center [799, 167] width 44 height 11
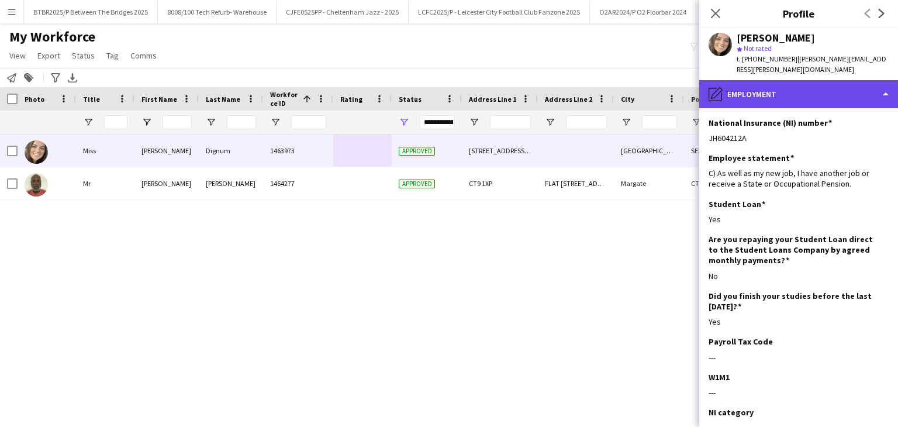
click at [588, 84] on div "pencil4 Employment" at bounding box center [798, 94] width 199 height 28
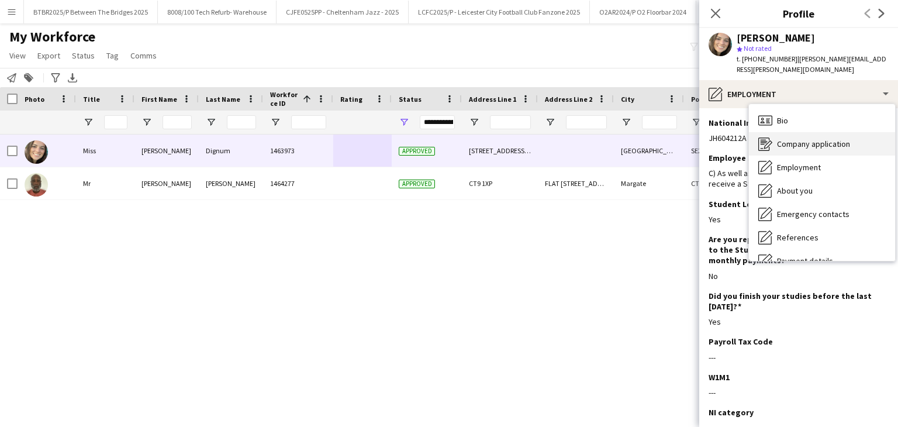
click at [588, 139] on span "Company application" at bounding box center [813, 144] width 73 height 11
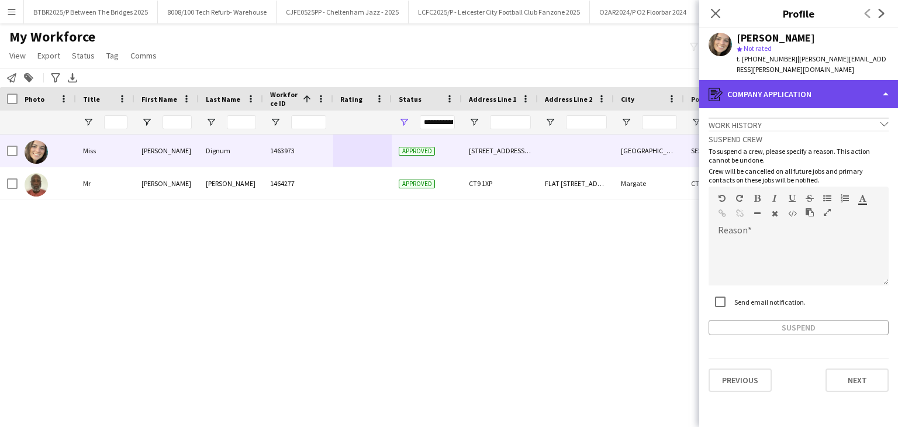
click at [588, 84] on div "register Company application" at bounding box center [798, 94] width 199 height 28
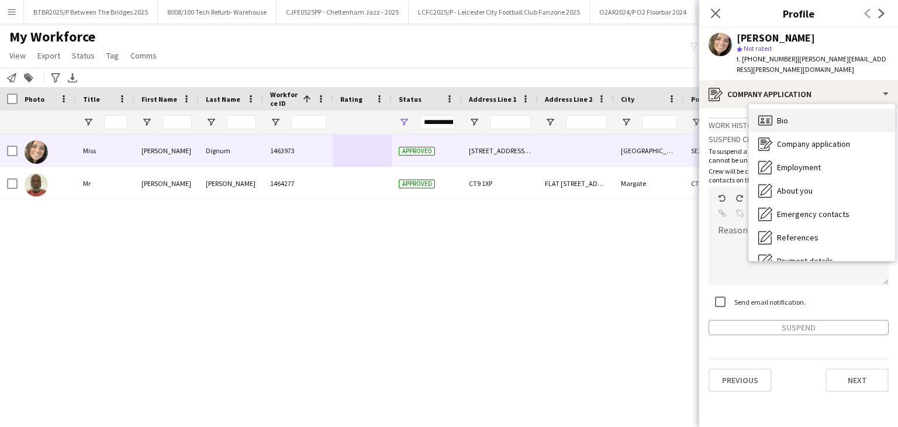
click at [588, 115] on span "Bio" at bounding box center [782, 120] width 11 height 11
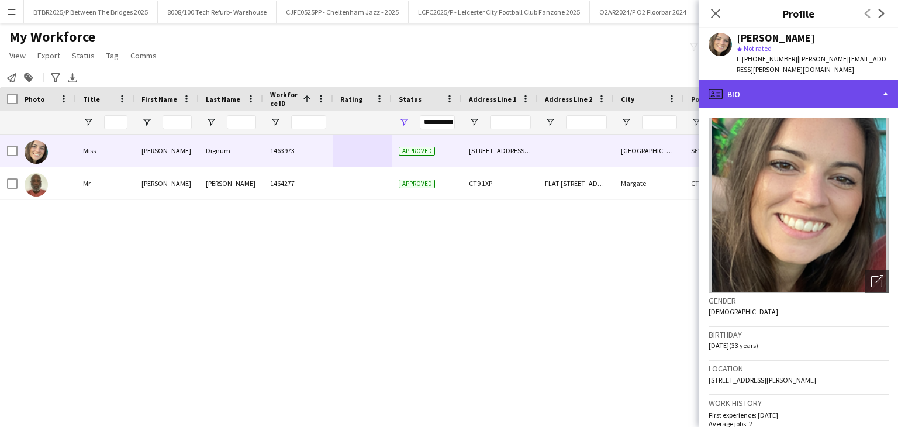
click at [588, 87] on div "profile Bio" at bounding box center [798, 94] width 199 height 28
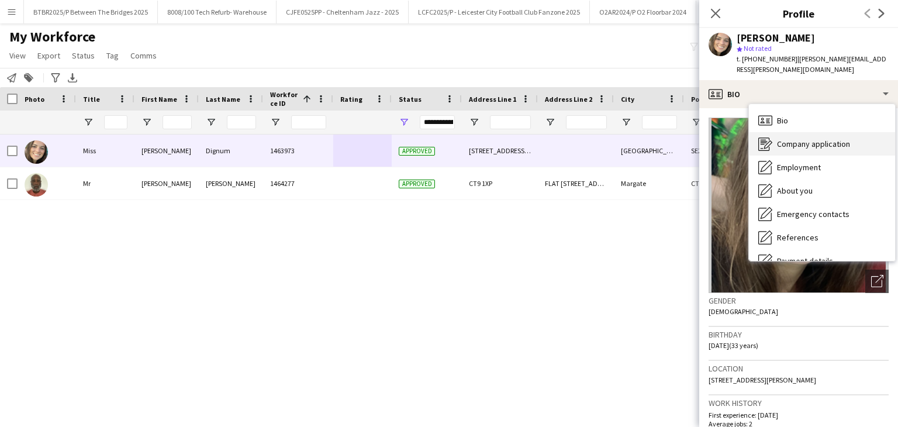
click at [588, 139] on span "Company application" at bounding box center [813, 144] width 73 height 11
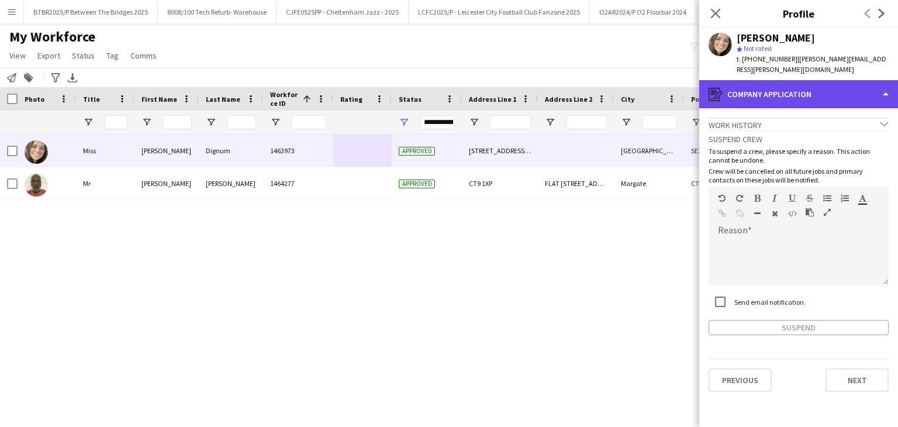
click at [588, 92] on div "register Company application" at bounding box center [798, 94] width 199 height 28
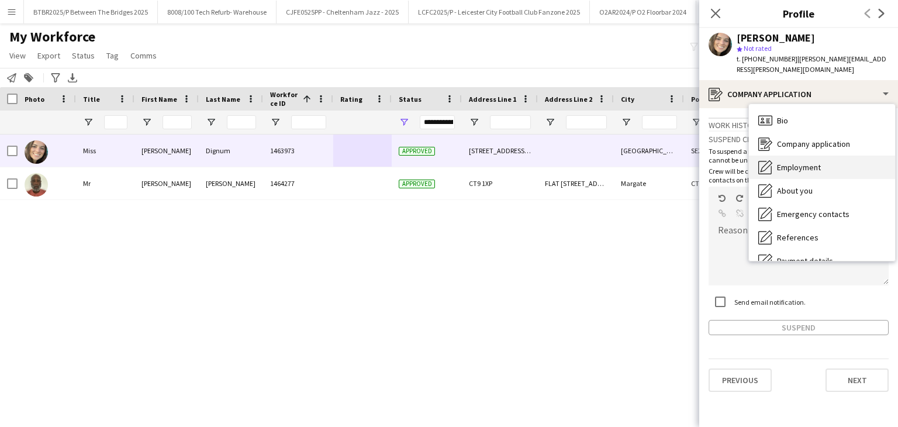
click at [588, 162] on span "Employment" at bounding box center [799, 167] width 44 height 11
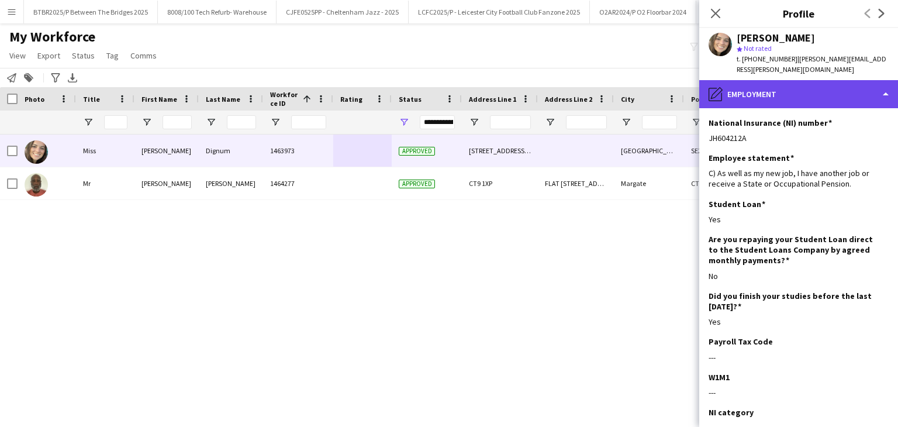
click at [588, 85] on div "pencil4 Employment" at bounding box center [798, 94] width 199 height 28
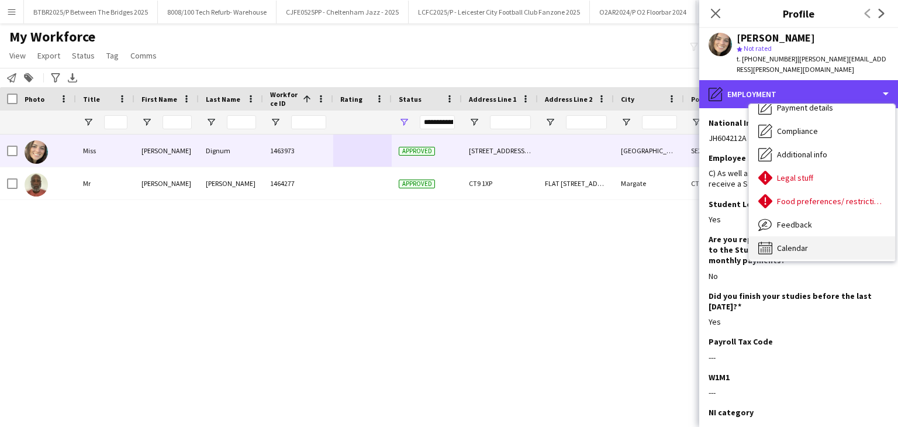
scroll to position [157, 0]
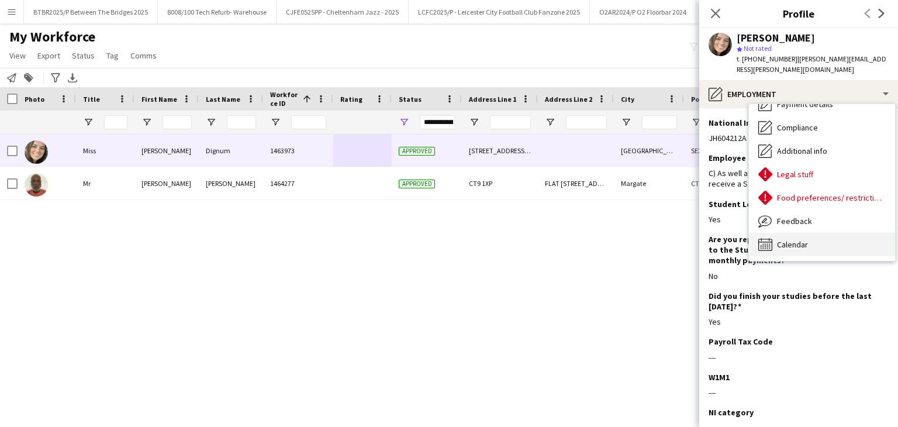
click at [588, 239] on span "Calendar" at bounding box center [792, 244] width 31 height 11
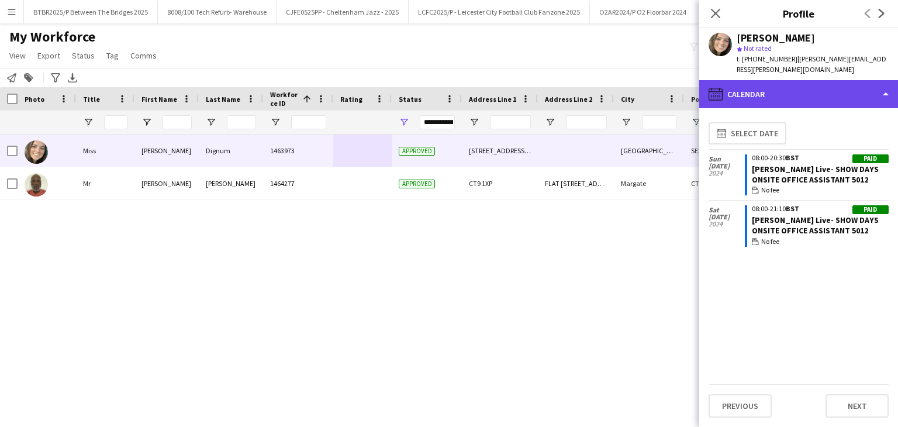
click at [588, 80] on div "calendar-full Calendar" at bounding box center [798, 94] width 199 height 28
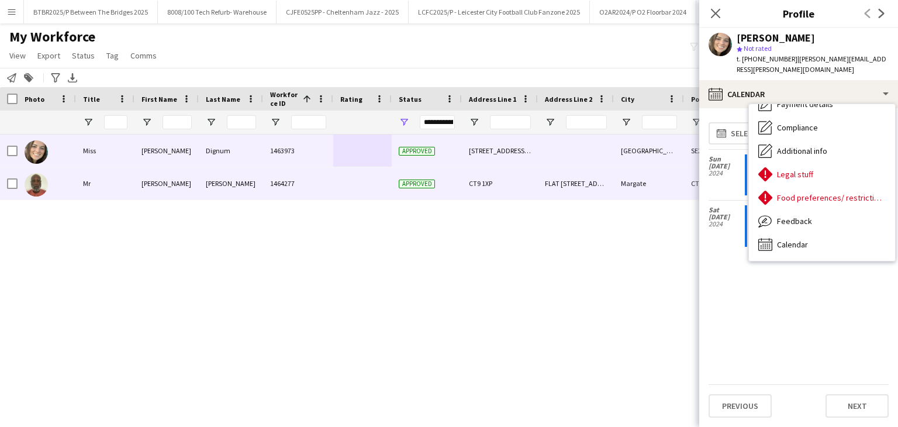
click at [311, 185] on div "1464277" at bounding box center [298, 183] width 70 height 32
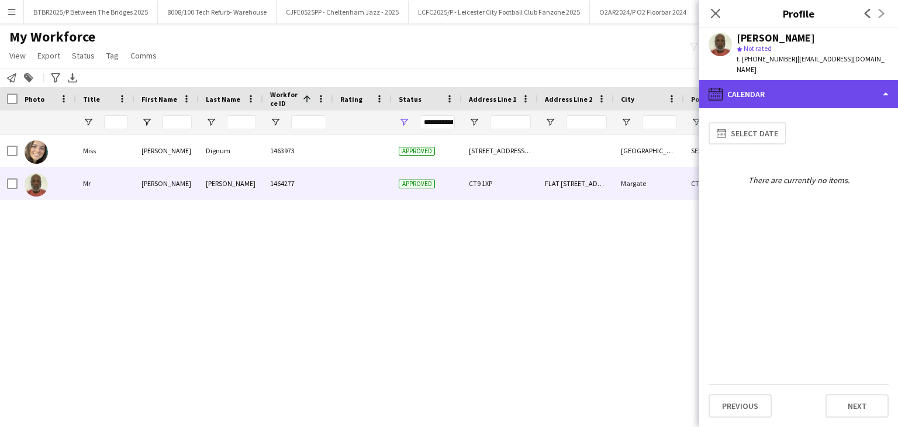
click at [588, 84] on div "calendar-full Calendar" at bounding box center [798, 94] width 199 height 28
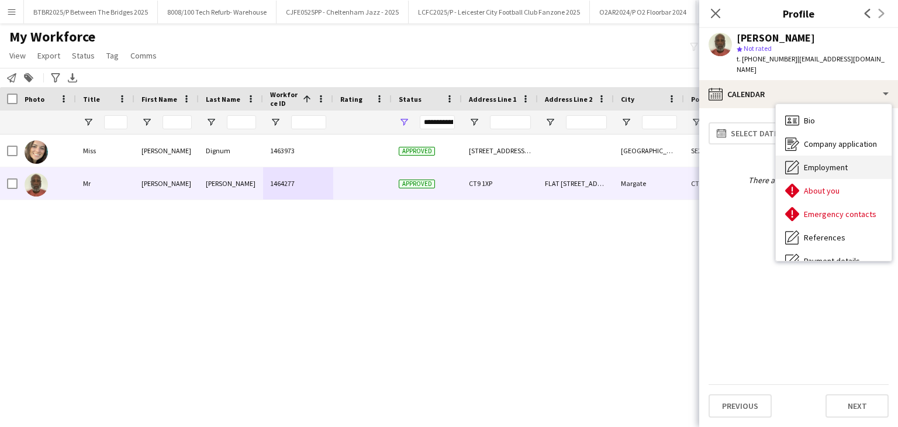
click at [588, 162] on span "Employment" at bounding box center [826, 167] width 44 height 11
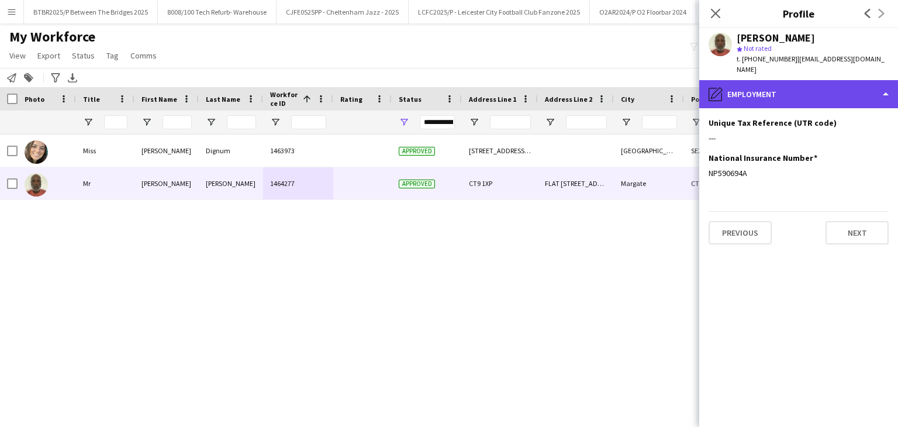
click at [588, 90] on div "pencil4 Employment" at bounding box center [798, 94] width 199 height 28
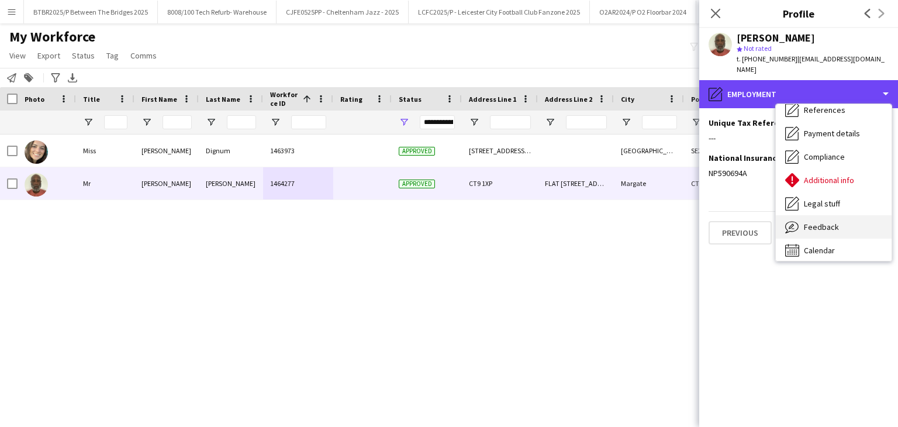
scroll to position [133, 0]
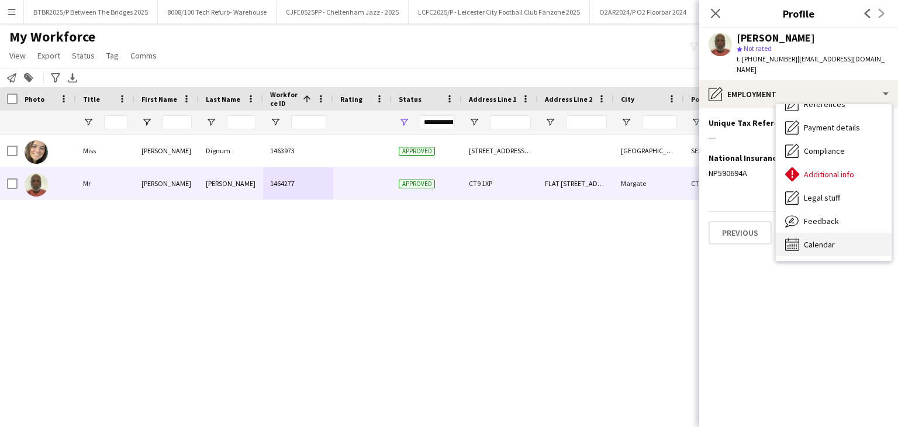
click at [588, 239] on span "Calendar" at bounding box center [819, 244] width 31 height 11
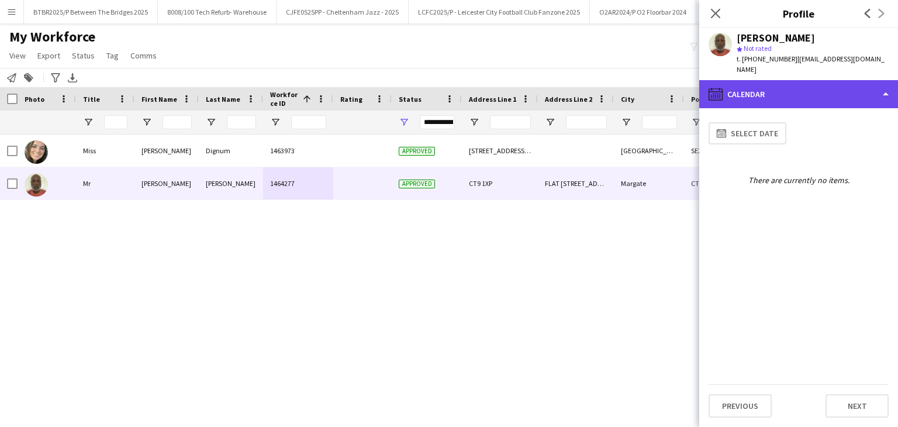
click at [588, 80] on div "calendar-full Calendar" at bounding box center [798, 94] width 199 height 28
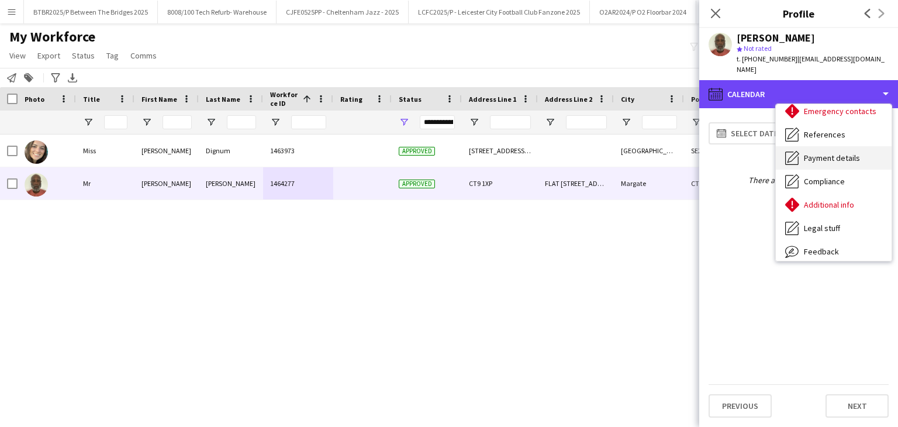
scroll to position [0, 0]
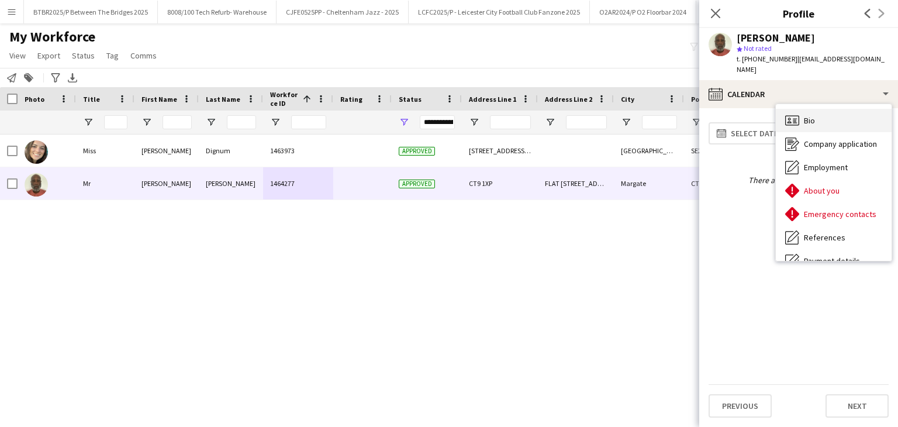
click at [588, 109] on div "Bio Bio" at bounding box center [834, 120] width 116 height 23
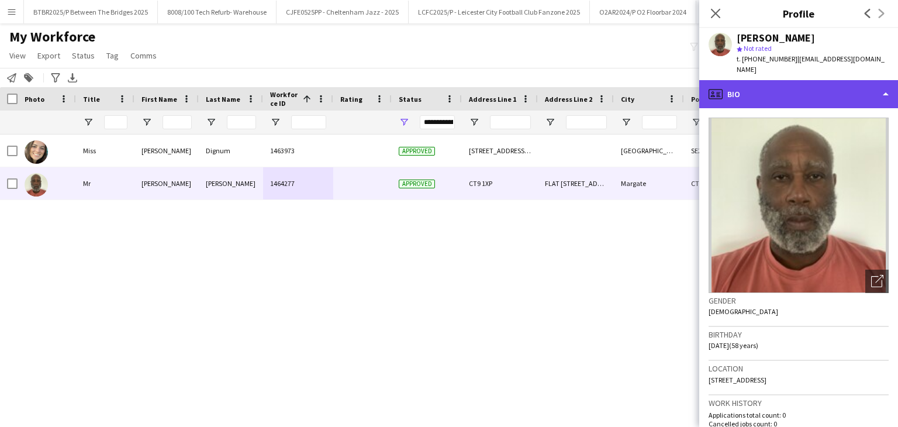
click at [588, 87] on div "profile Bio" at bounding box center [798, 94] width 199 height 28
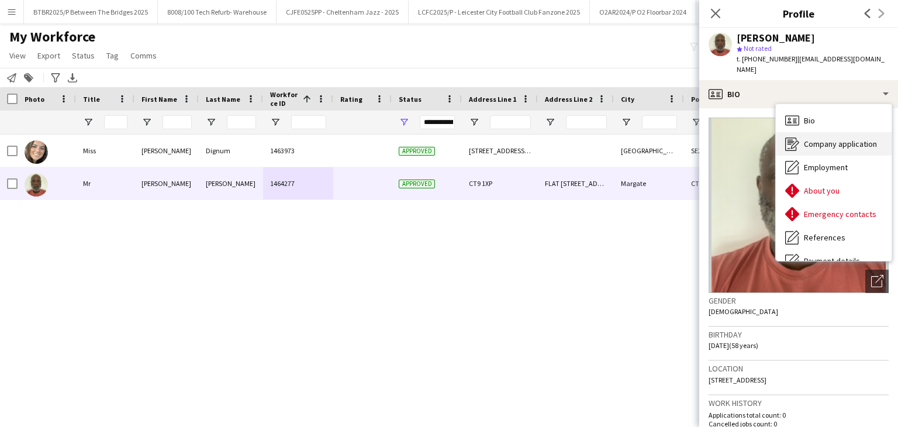
click at [588, 139] on span "Company application" at bounding box center [840, 144] width 73 height 11
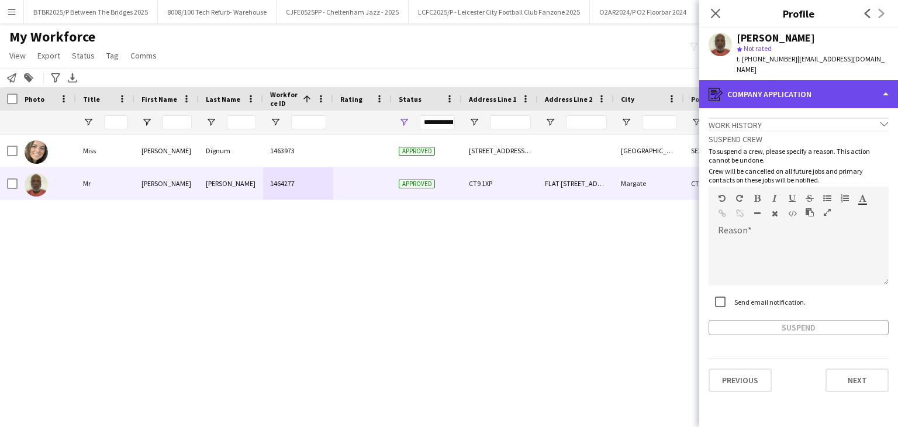
click at [588, 84] on div "register Company application" at bounding box center [798, 94] width 199 height 28
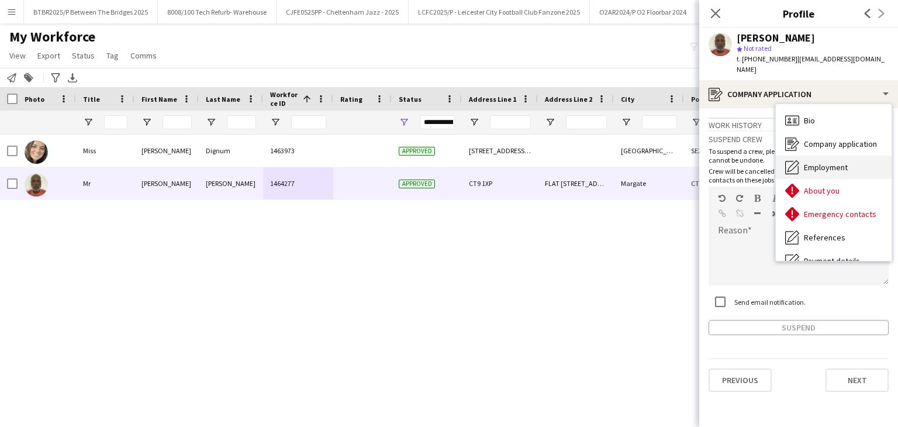
click at [588, 162] on span "Employment" at bounding box center [826, 167] width 44 height 11
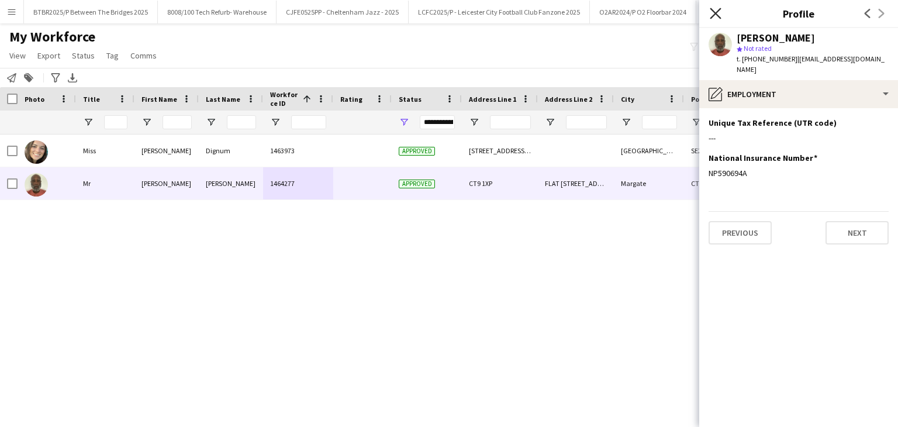
click at [588, 13] on icon at bounding box center [715, 13] width 11 height 11
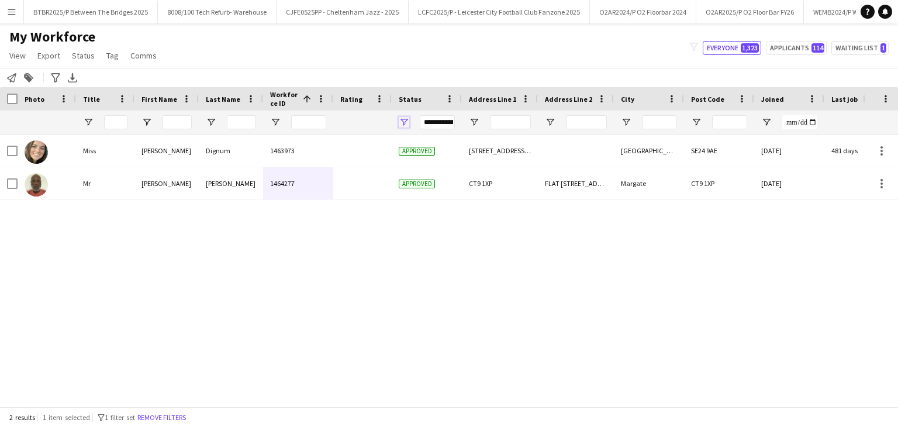
click at [406, 118] on span "Open Filter Menu" at bounding box center [404, 122] width 11 height 11
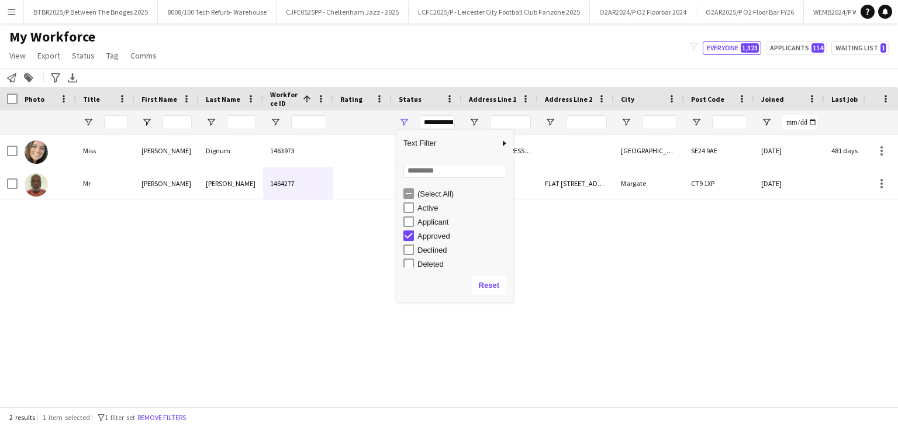
click at [427, 195] on div "(Select All)" at bounding box center [464, 193] width 92 height 9
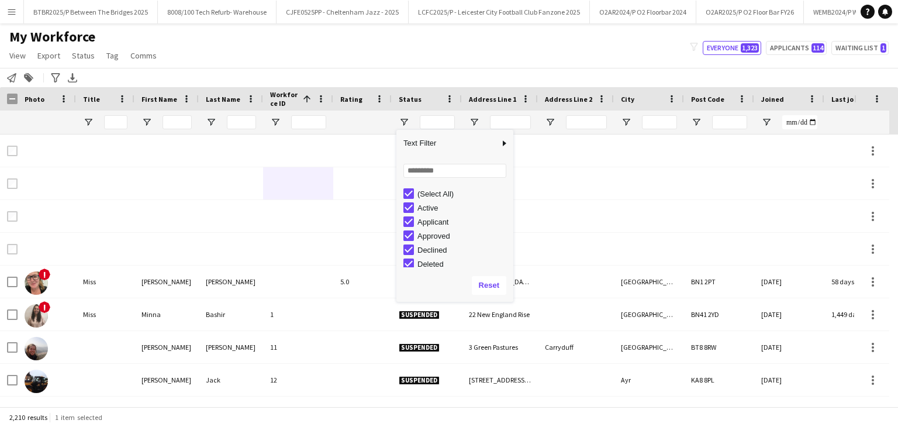
click at [420, 65] on div "My Workforce View Views Default view Details New Starters New starters report N…" at bounding box center [449, 48] width 898 height 40
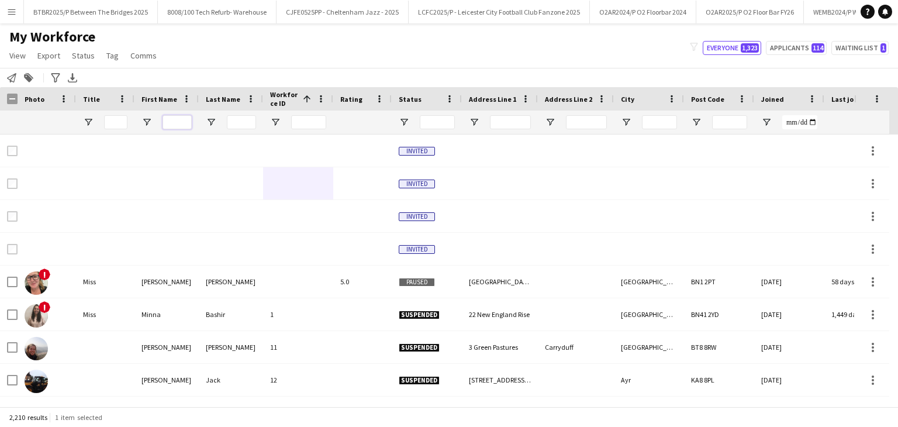
click at [181, 125] on input "First Name Filter Input" at bounding box center [177, 122] width 29 height 14
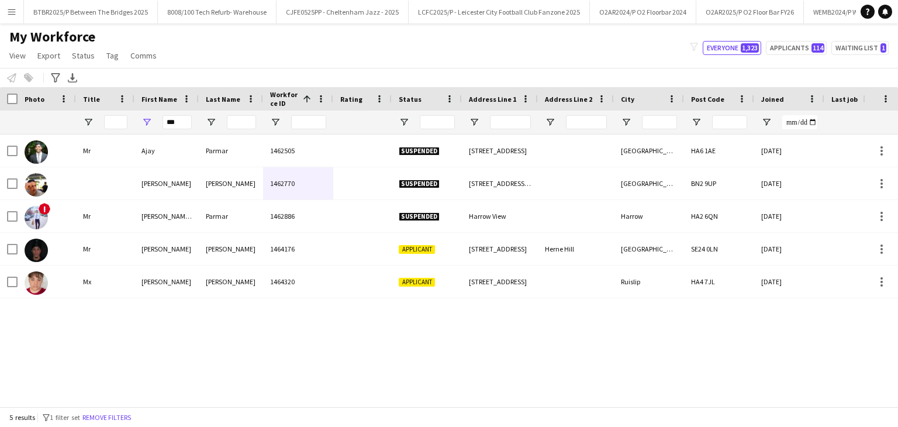
click at [164, 337] on div "[PERSON_NAME] 1462505 Suspended [STREET_ADDRESS] [DATE] 0 [EMAIL_ADDRESS][DOMAI…" at bounding box center [431, 266] width 863 height 263
click at [178, 124] on input "***" at bounding box center [177, 122] width 29 height 14
type input "*"
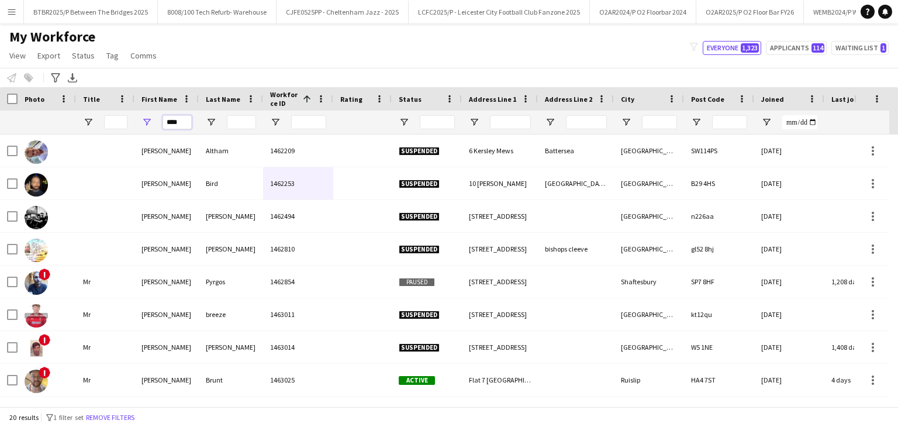
type input "****"
click at [234, 121] on input "Last Name Filter Input" at bounding box center [241, 122] width 29 height 14
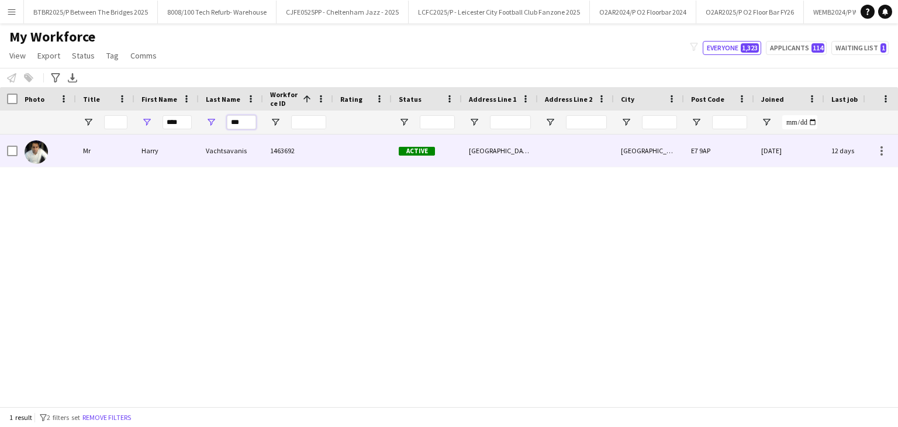
type input "***"
click at [224, 143] on div "Vachtsavanis" at bounding box center [231, 151] width 64 height 32
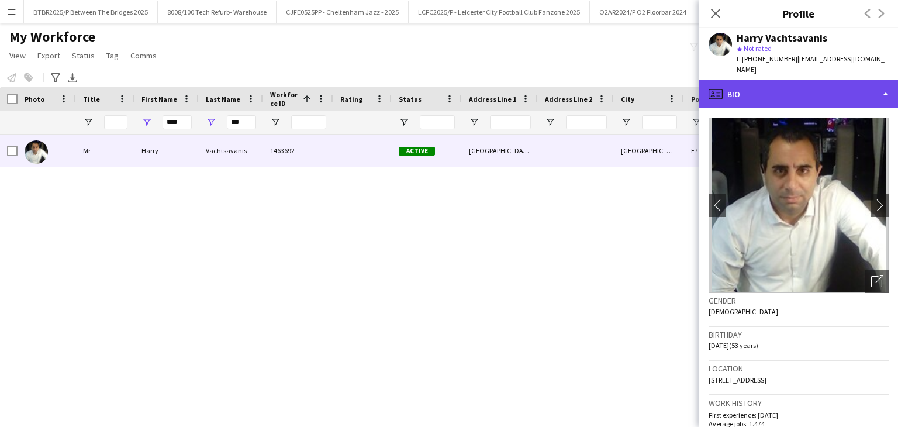
click at [588, 91] on div "profile Bio" at bounding box center [798, 94] width 199 height 28
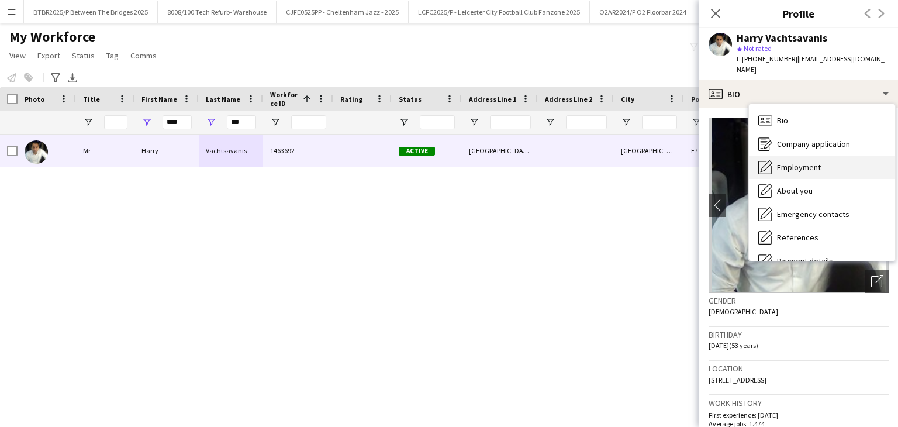
click at [588, 162] on span "Employment" at bounding box center [799, 167] width 44 height 11
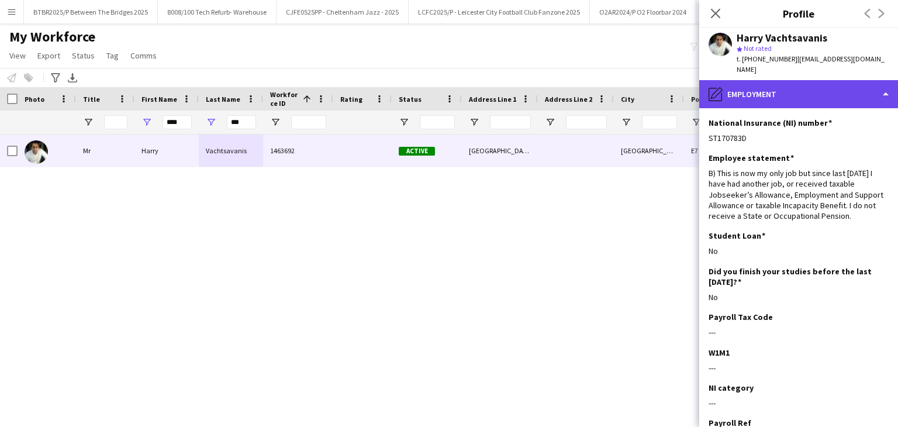
click at [588, 90] on div "pencil4 Employment" at bounding box center [798, 94] width 199 height 28
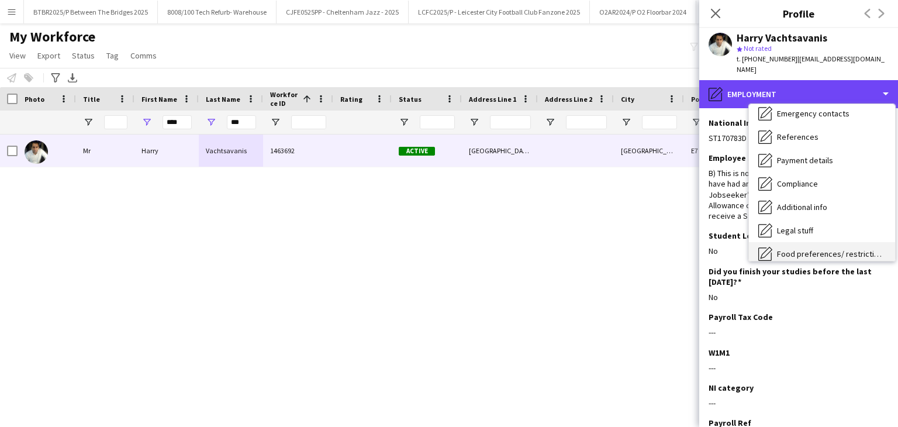
scroll to position [98, 0]
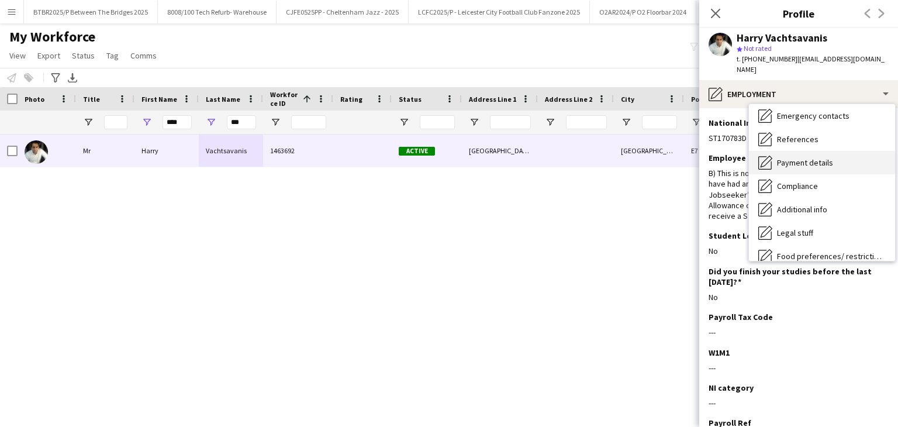
click at [588, 157] on span "Payment details" at bounding box center [805, 162] width 56 height 11
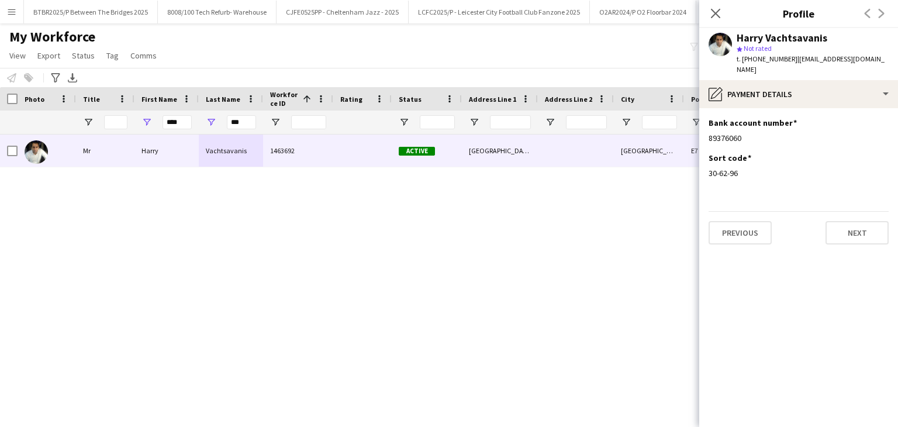
drag, startPoint x: 824, startPoint y: 38, endPoint x: 739, endPoint y: 36, distance: 84.8
click at [588, 36] on div "Ηarry Vachtsavanis" at bounding box center [813, 38] width 152 height 11
copy div "Ηarry Vachtsavanis"
drag, startPoint x: 749, startPoint y: 125, endPoint x: 711, endPoint y: 123, distance: 37.5
click at [588, 125] on app-section-data-types "Bank account number Edit this field 89376060 Sort code Edit this field 30-62-96…" at bounding box center [798, 267] width 199 height 319
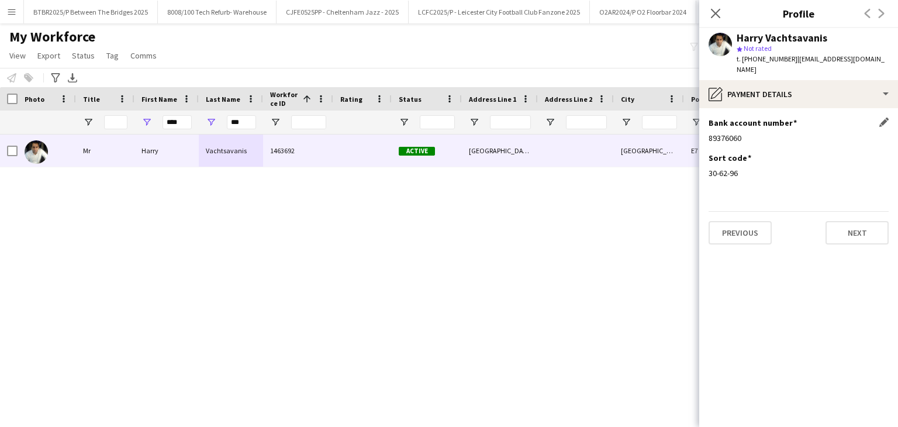
click at [588, 133] on div "89376060" at bounding box center [799, 138] width 180 height 11
drag, startPoint x: 738, startPoint y: 160, endPoint x: 710, endPoint y: 160, distance: 28.1
click at [588, 168] on div "30-62-96" at bounding box center [799, 173] width 180 height 11
copy div "30-62-96"
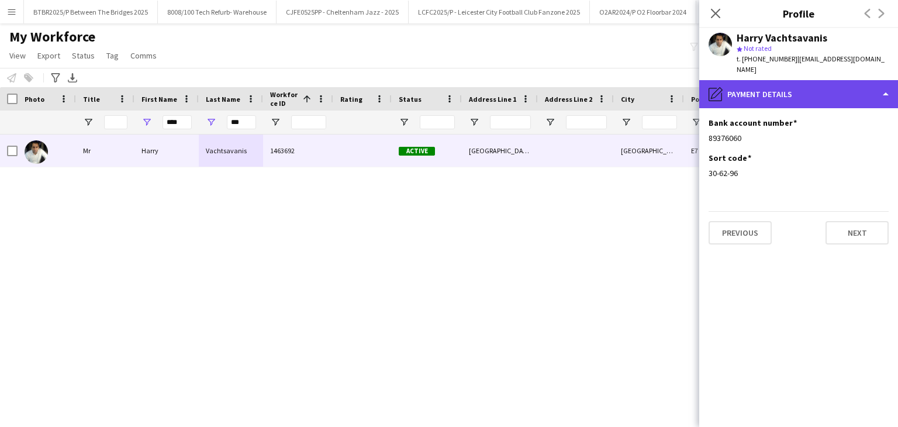
click at [588, 80] on div "pencil4 Payment details" at bounding box center [798, 94] width 199 height 28
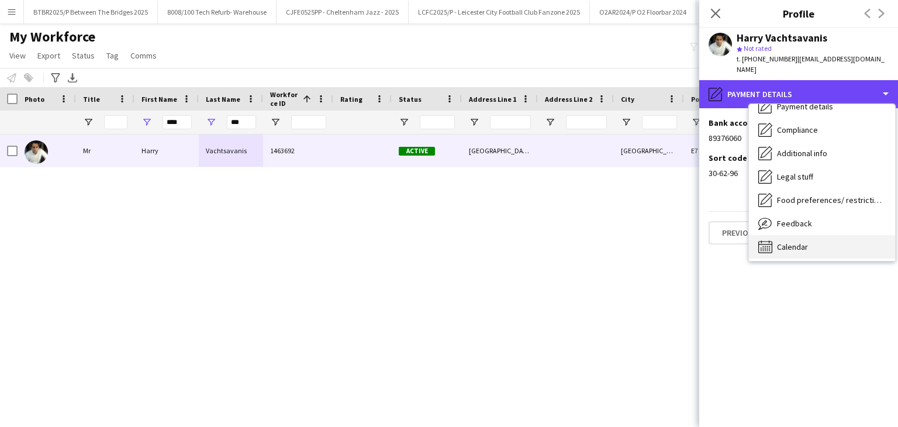
scroll to position [157, 0]
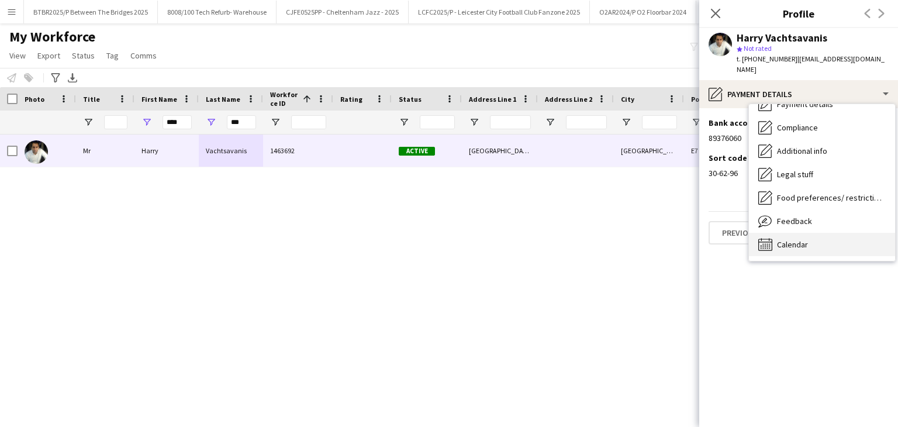
click at [588, 242] on div "Calendar Calendar" at bounding box center [822, 244] width 146 height 23
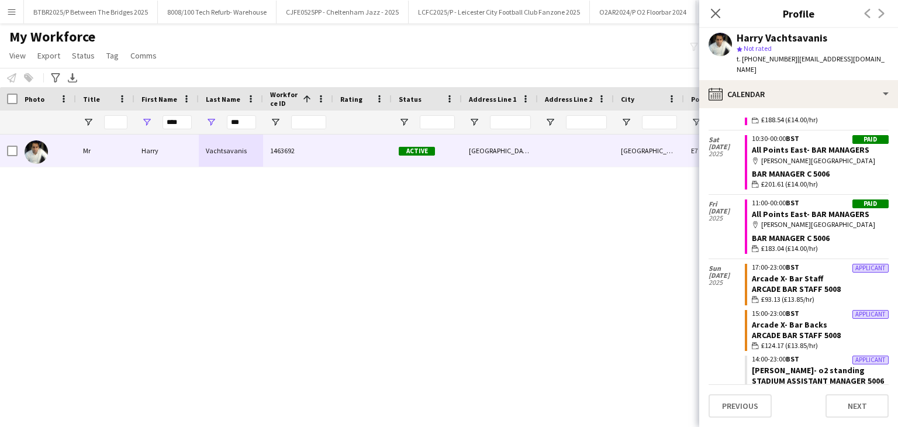
scroll to position [468, 0]
click at [588, 11] on icon at bounding box center [715, 13] width 11 height 11
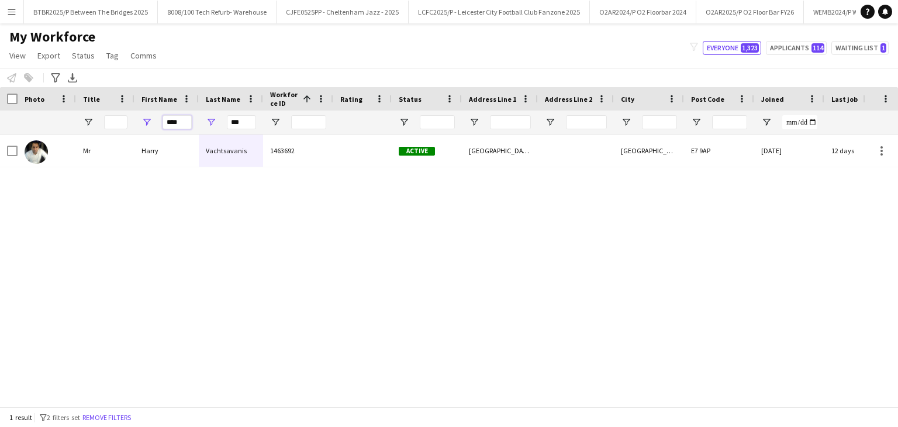
click at [181, 120] on input "****" at bounding box center [177, 122] width 29 height 14
type input "*****"
type input "*"
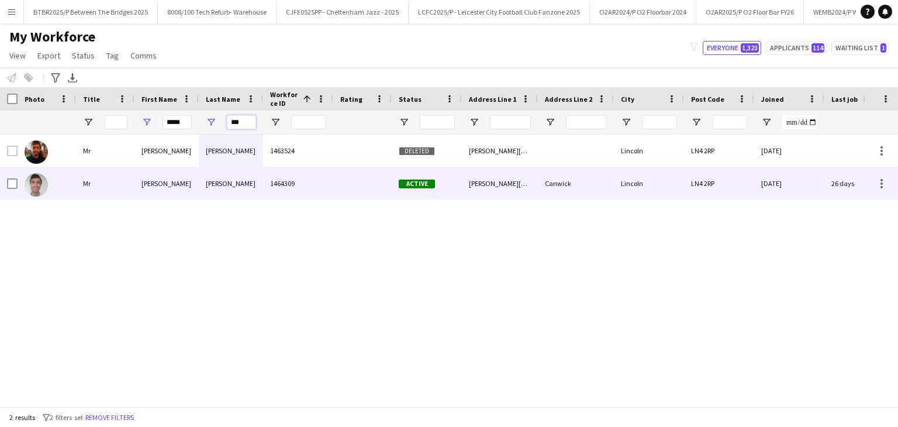
type input "***"
click at [356, 178] on div at bounding box center [362, 183] width 58 height 32
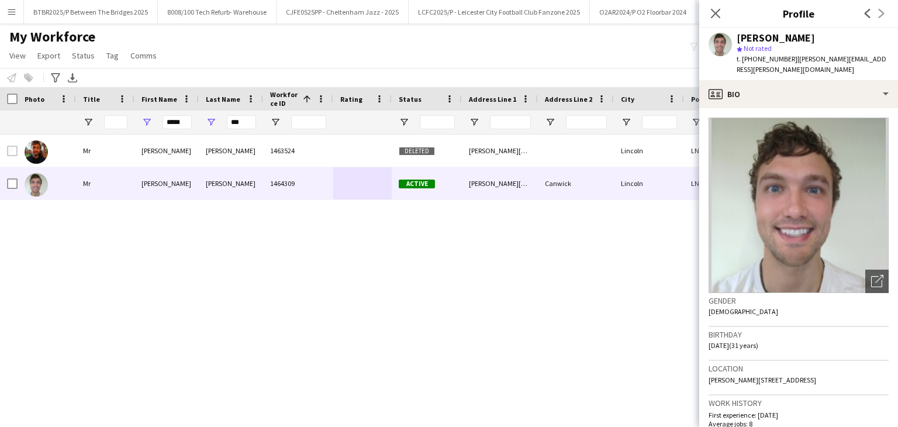
click at [588, 108] on app-crew-profile-bio "Open photos pop-in Gender [DEMOGRAPHIC_DATA] Birthday [DEMOGRAPHIC_DATA] (31 ye…" at bounding box center [798, 267] width 199 height 319
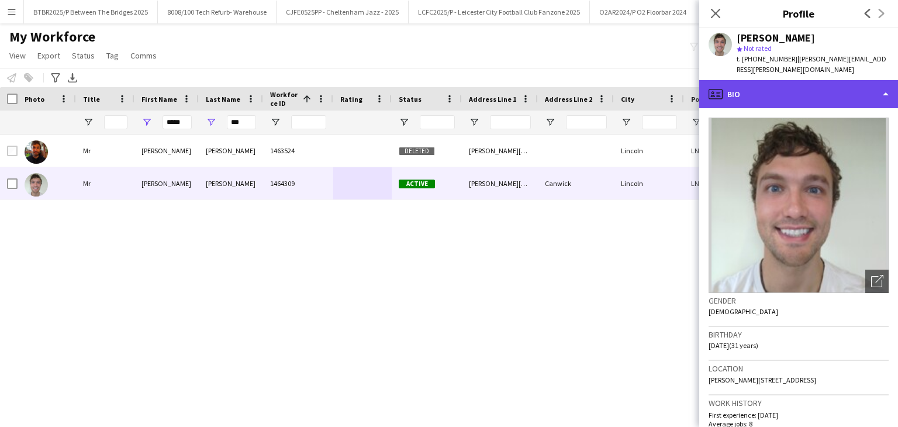
click at [588, 85] on div "profile Bio" at bounding box center [798, 94] width 199 height 28
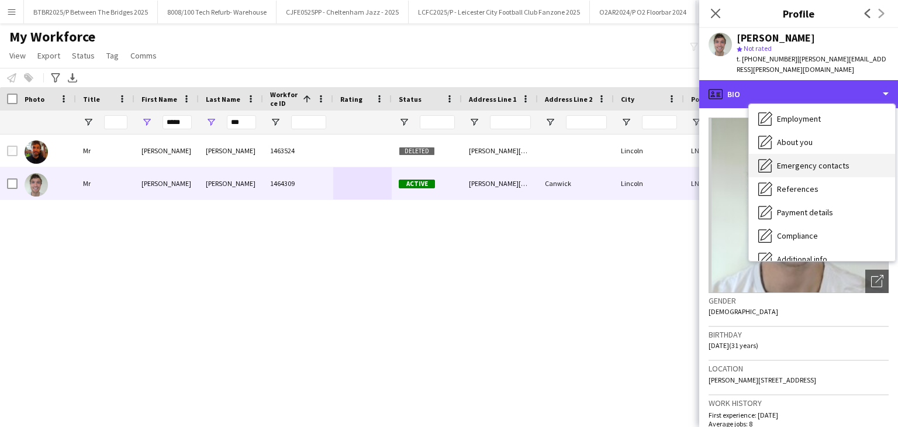
scroll to position [40, 0]
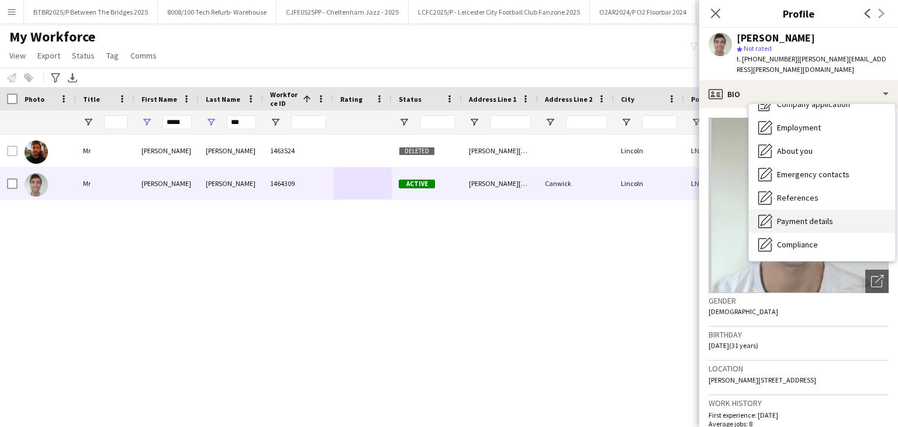
click at [588, 216] on span "Payment details" at bounding box center [805, 221] width 56 height 11
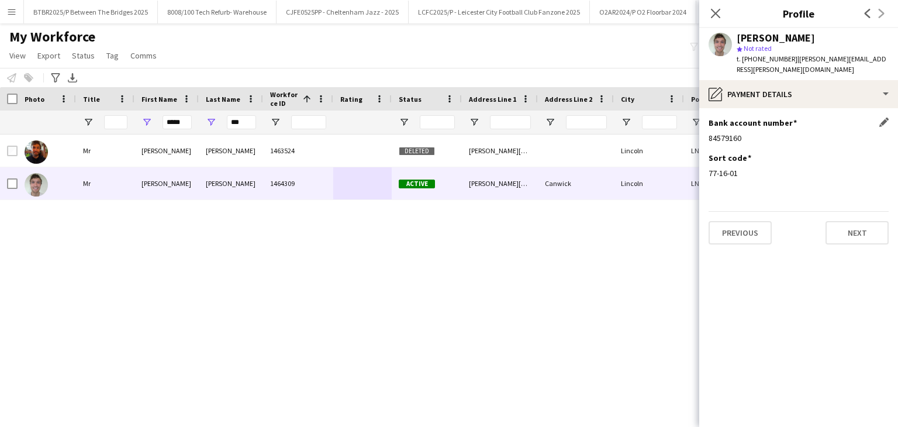
click at [588, 133] on div "84579160" at bounding box center [799, 138] width 180 height 11
copy div "84579160"
drag, startPoint x: 740, startPoint y: 163, endPoint x: 709, endPoint y: 162, distance: 30.4
click at [588, 168] on div "77-16-01" at bounding box center [799, 173] width 180 height 11
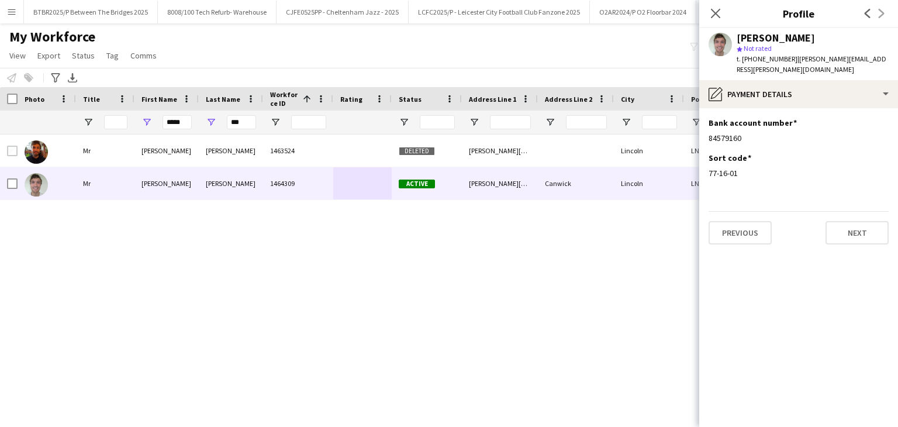
copy div "77-16-01"
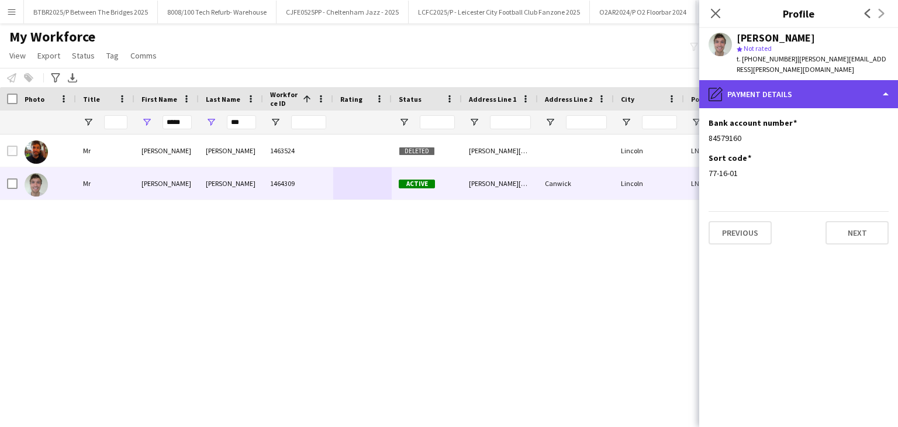
click at [588, 82] on div "pencil4 Payment details" at bounding box center [798, 94] width 199 height 28
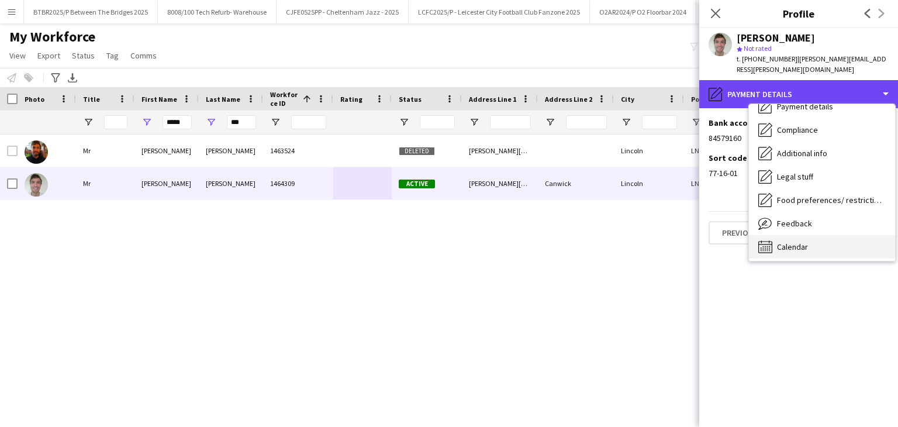
scroll to position [157, 0]
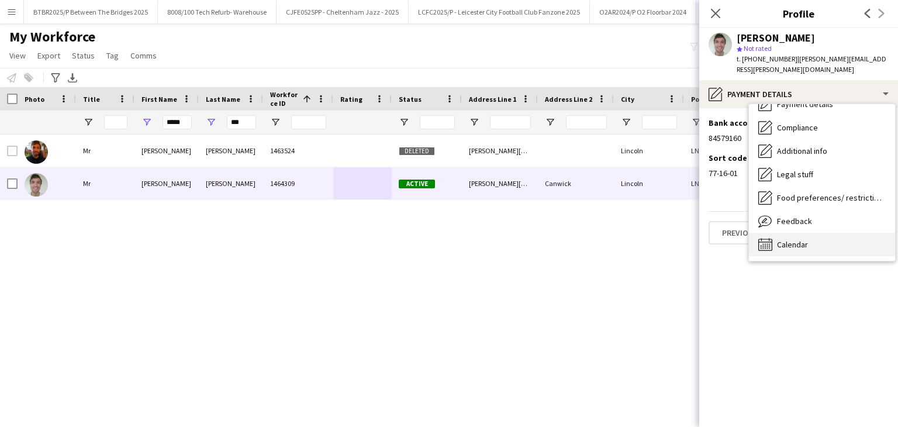
click at [588, 236] on div "Calendar Calendar" at bounding box center [822, 244] width 146 height 23
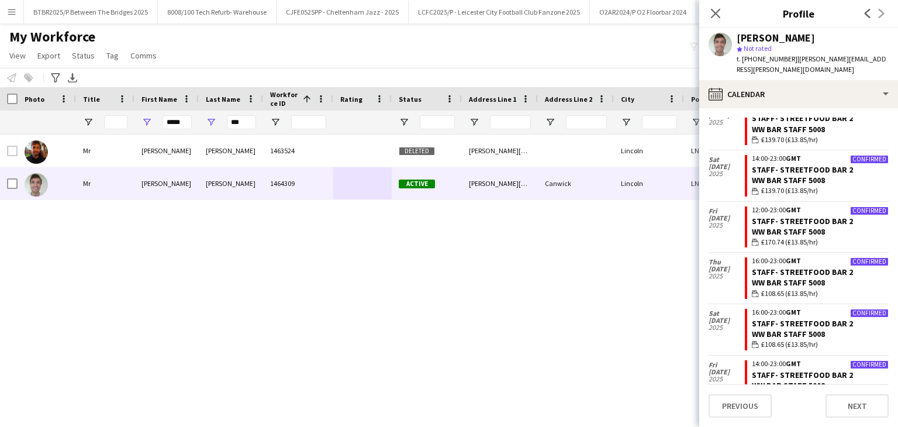
scroll to position [1378, 0]
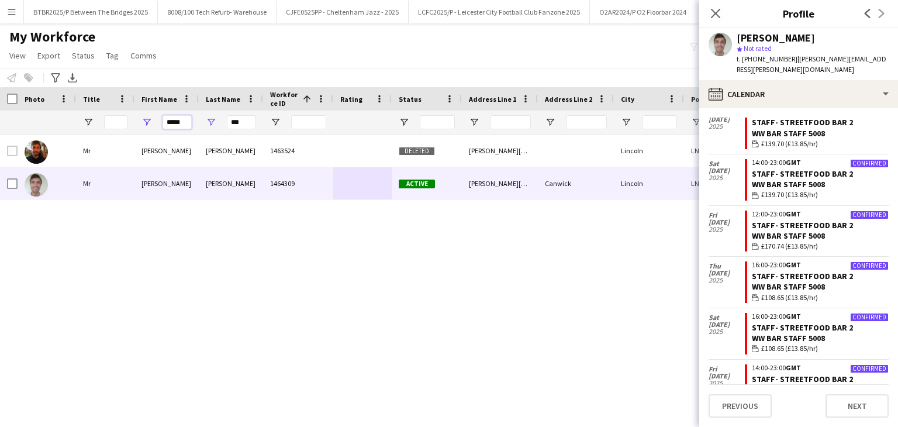
click at [168, 118] on input "*****" at bounding box center [177, 122] width 29 height 14
click at [178, 121] on input "*****" at bounding box center [177, 122] width 29 height 14
drag, startPoint x: 181, startPoint y: 123, endPoint x: 152, endPoint y: 121, distance: 28.8
click at [152, 121] on div "*****" at bounding box center [167, 122] width 64 height 23
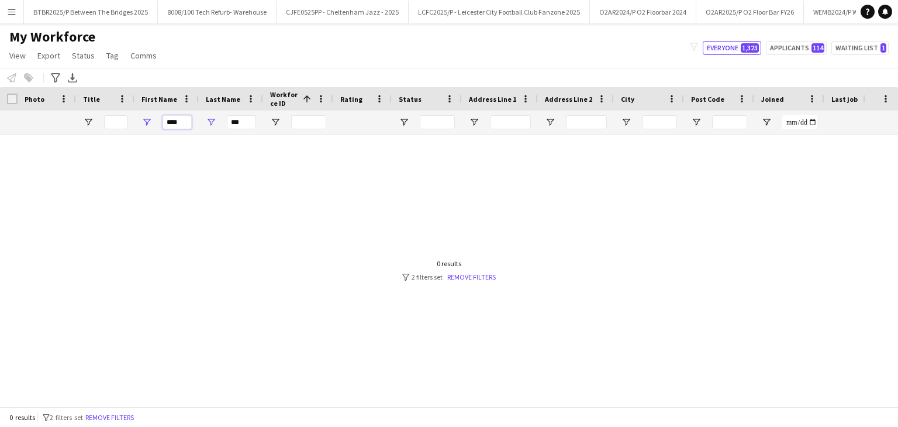
type input "****"
click at [242, 118] on input "***" at bounding box center [241, 122] width 29 height 14
type input "*"
drag, startPoint x: 169, startPoint y: 122, endPoint x: 157, endPoint y: 121, distance: 12.3
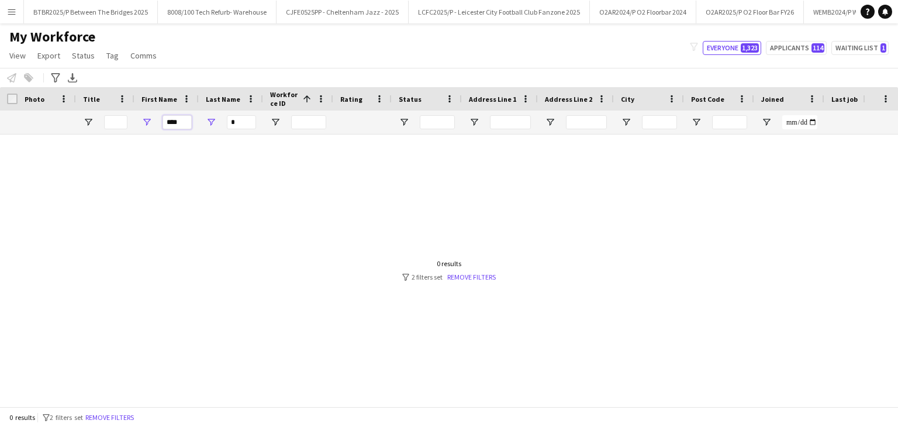
click at [157, 121] on div "****" at bounding box center [167, 122] width 64 height 23
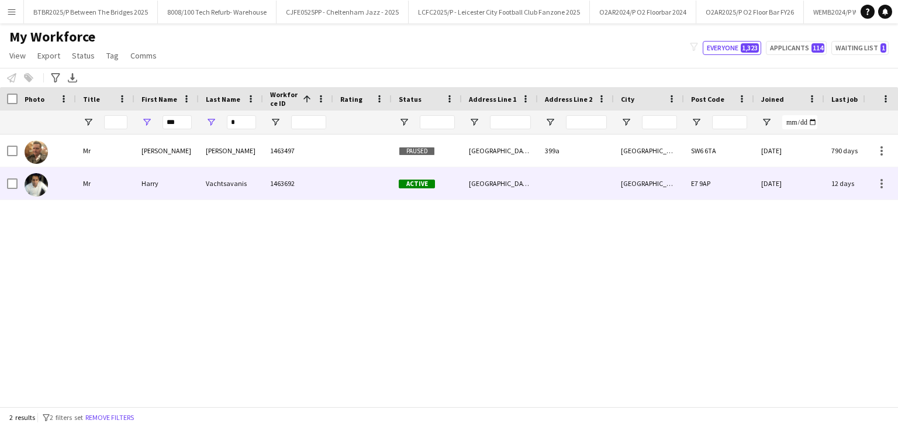
click at [240, 177] on div "Vachtsavanis" at bounding box center [231, 183] width 64 height 32
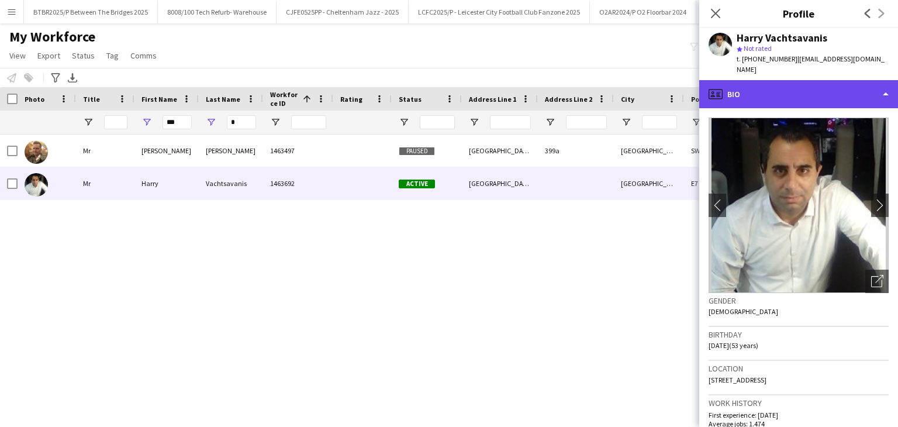
click at [588, 87] on div "profile Bio" at bounding box center [798, 94] width 199 height 28
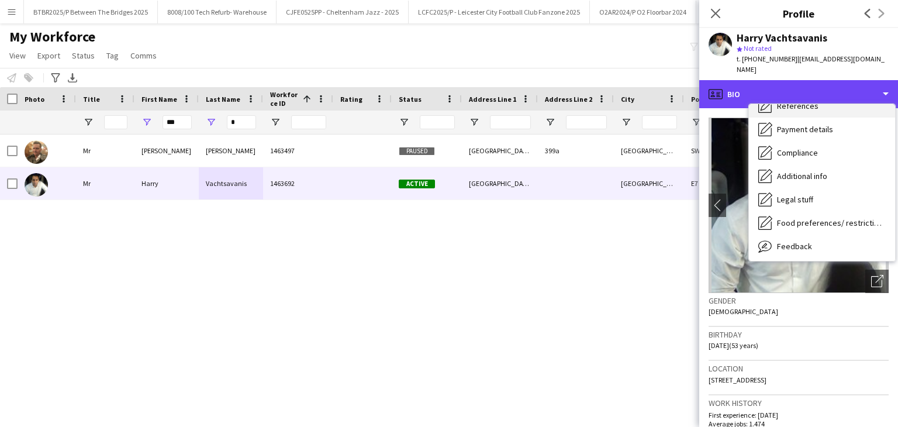
scroll to position [157, 0]
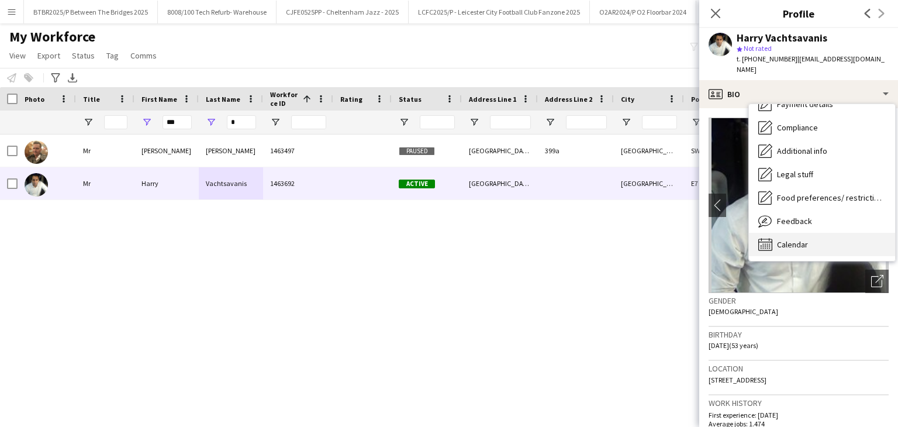
click at [588, 244] on div "Calendar Calendar" at bounding box center [822, 244] width 146 height 23
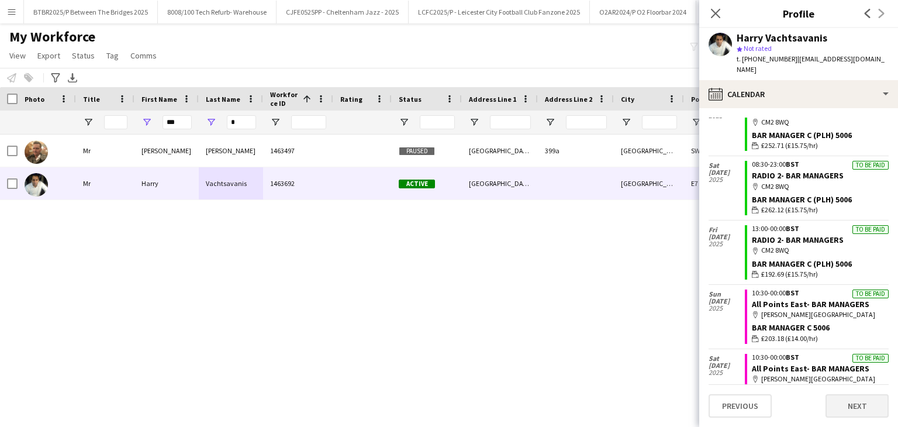
scroll to position [58, 0]
click at [187, 123] on input "***" at bounding box center [177, 122] width 29 height 14
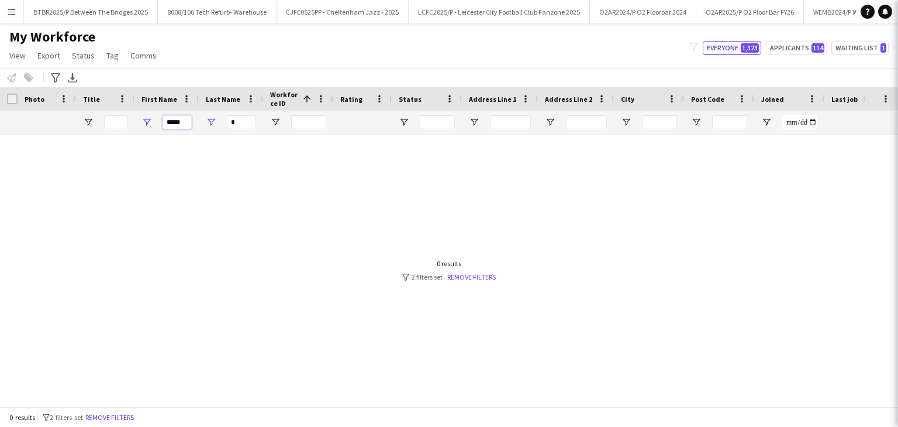
type input "*****"
click at [243, 119] on input "*" at bounding box center [241, 122] width 29 height 14
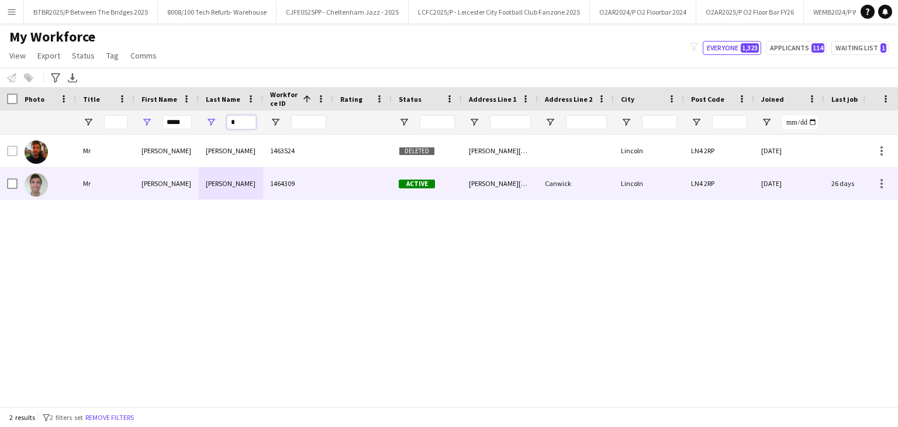
type input "*"
click at [329, 192] on div "1464309" at bounding box center [298, 183] width 70 height 32
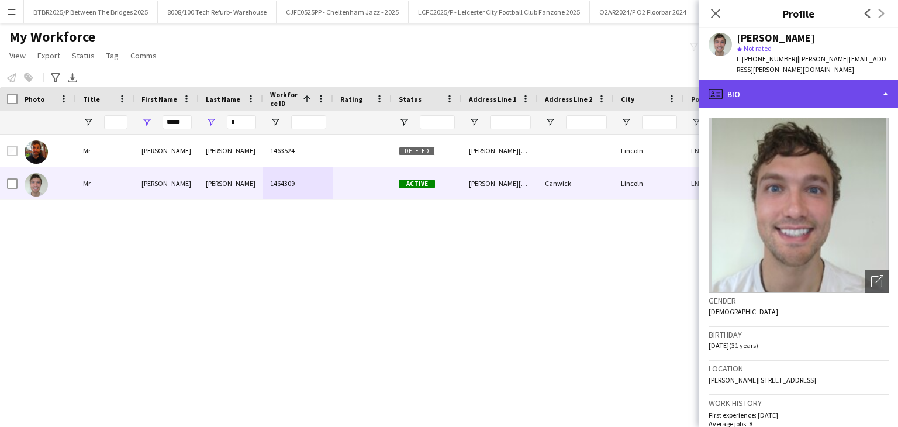
click at [588, 80] on div "profile Bio" at bounding box center [798, 94] width 199 height 28
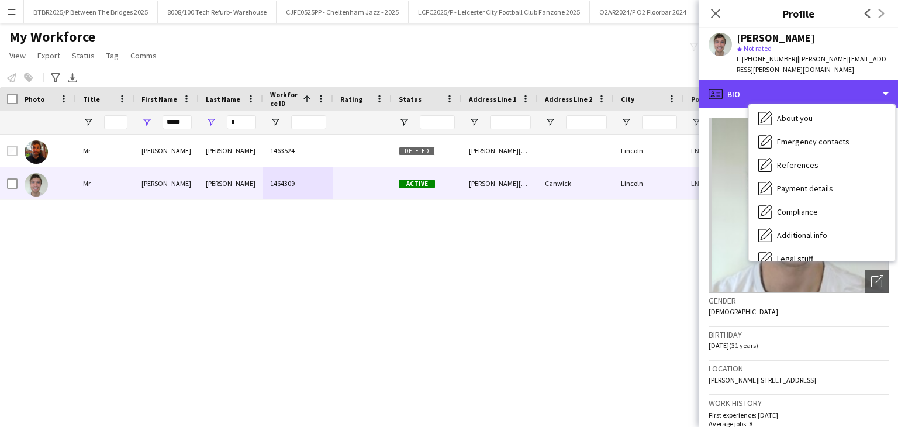
scroll to position [157, 0]
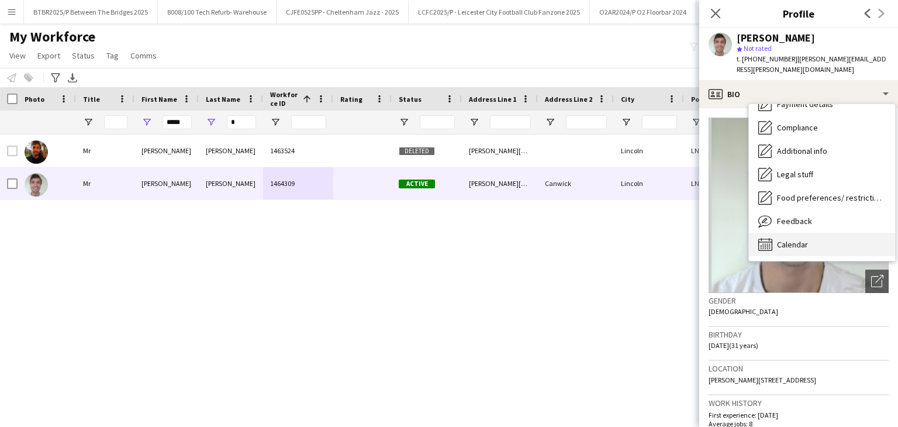
click at [588, 233] on div "Calendar Calendar" at bounding box center [822, 244] width 146 height 23
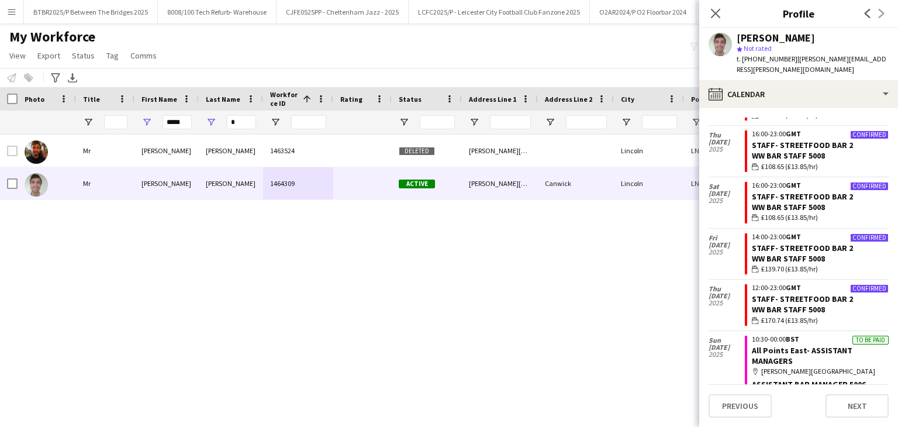
scroll to position [1495, 0]
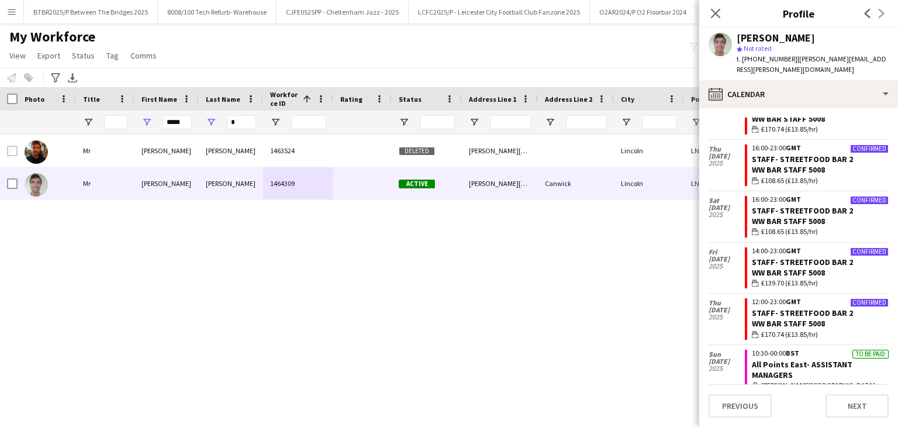
click at [588, 270] on div "[PERSON_NAME] 1463524 Deleted [PERSON_NAME][GEOGRAPHIC_DATA] [DATE] 0 [EMAIL_AD…" at bounding box center [431, 266] width 863 height 263
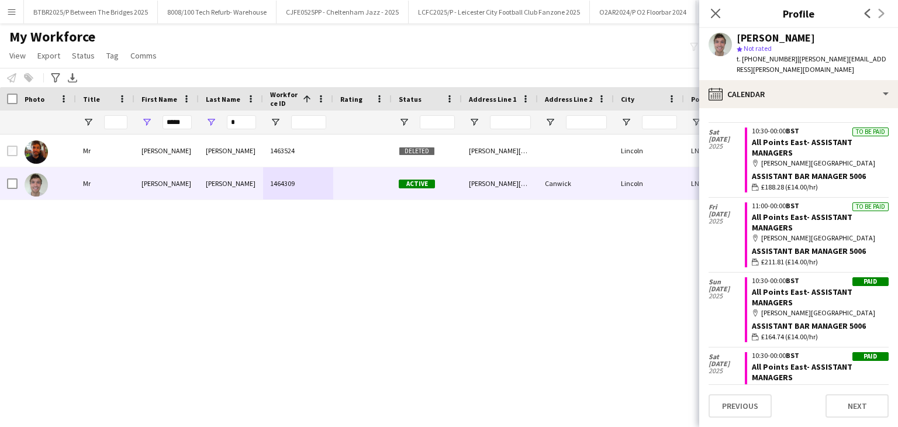
scroll to position [1788, 0]
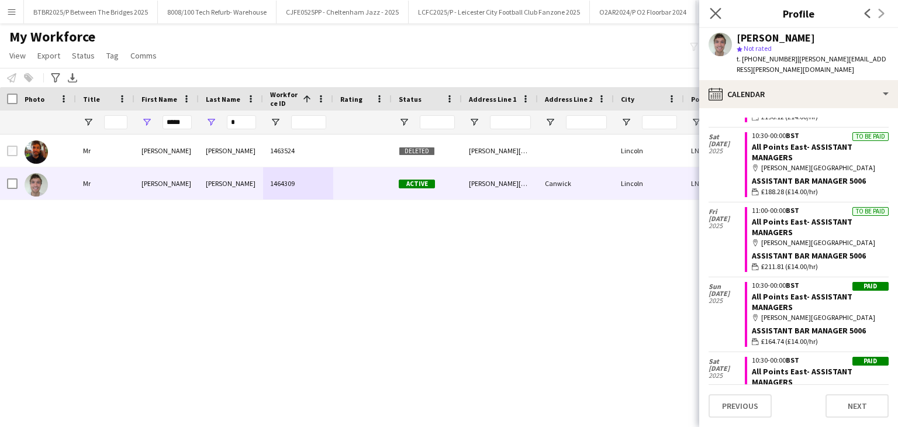
click at [588, 18] on app-icon "Close pop-in" at bounding box center [716, 13] width 17 height 17
